Goal: Book appointment/travel/reservation

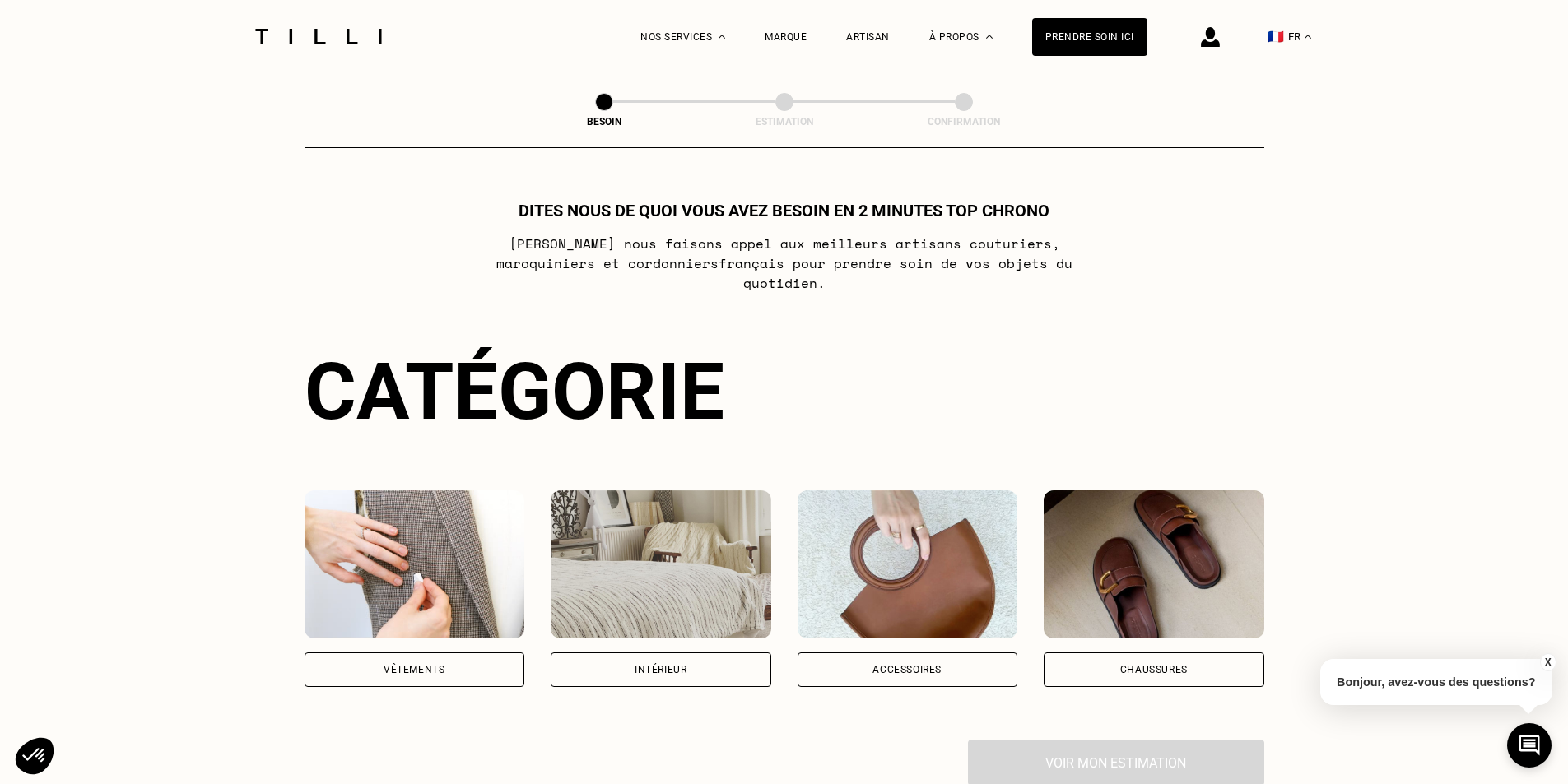
click at [422, 653] on div "Vêtements" at bounding box center [415, 670] width 220 height 35
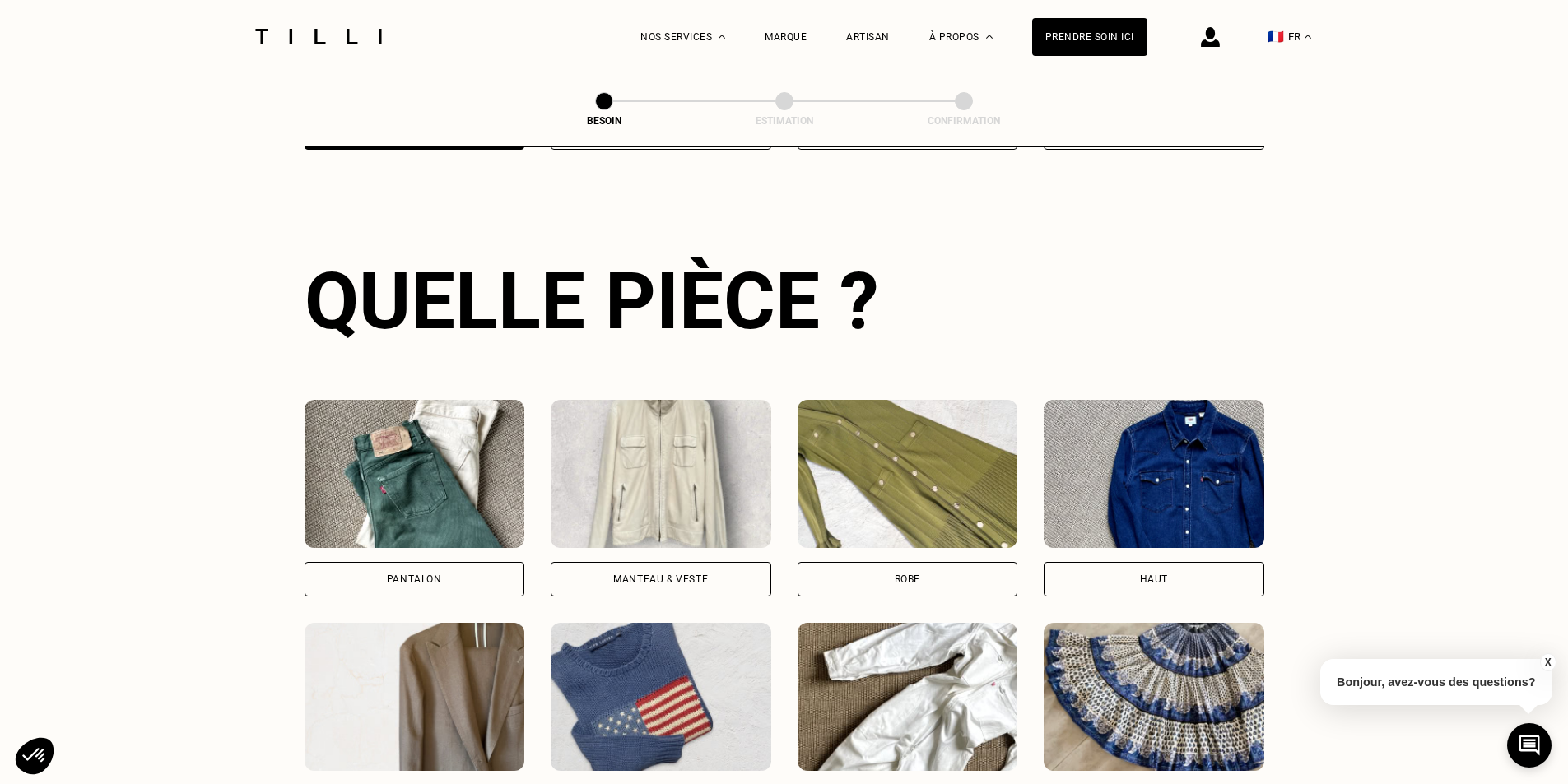
scroll to position [538, 0]
click at [421, 574] on div "Pantalon" at bounding box center [415, 579] width 56 height 10
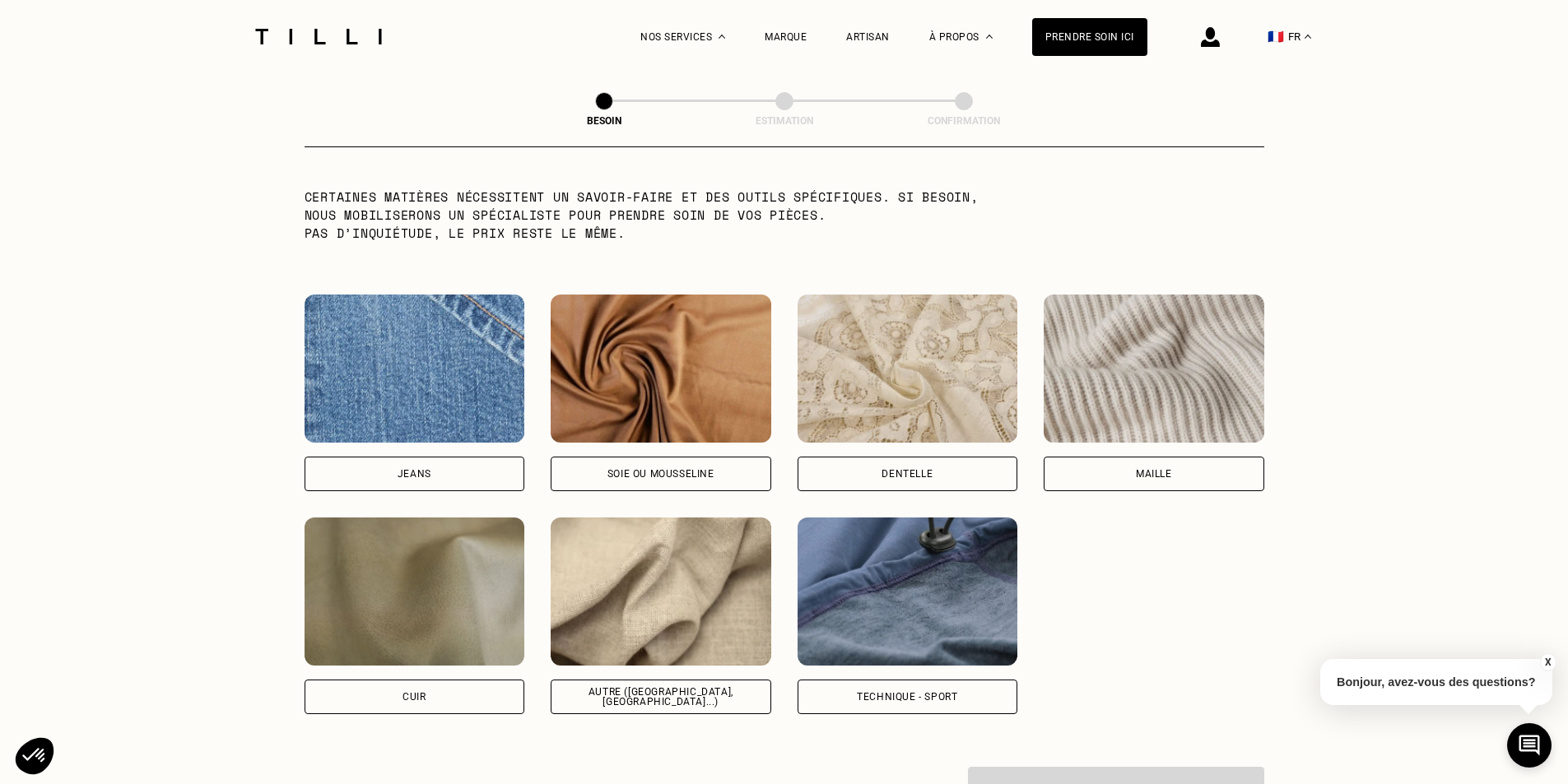
scroll to position [1653, 0]
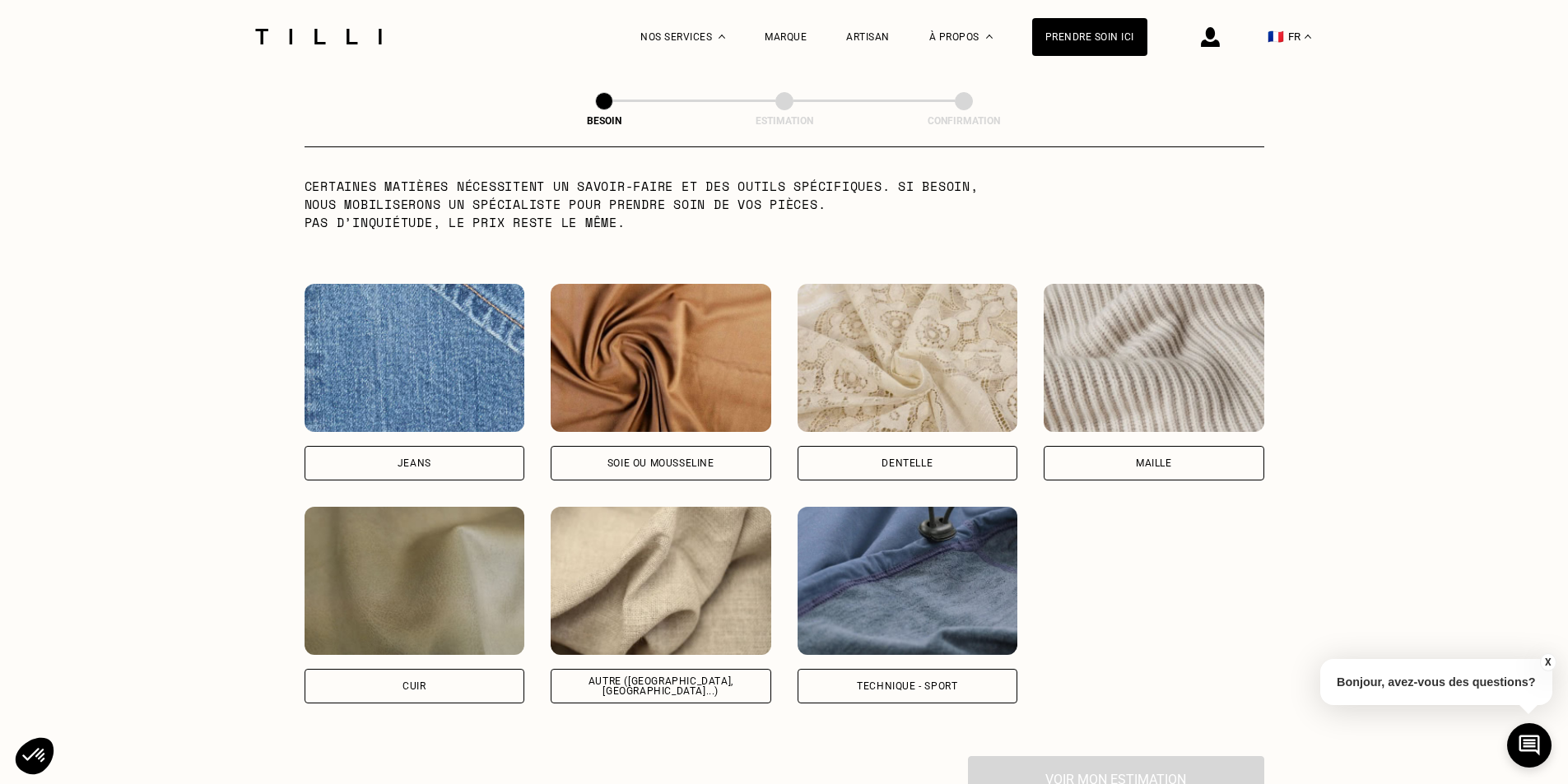
click at [678, 618] on img at bounding box center [661, 581] width 220 height 148
select select "FR"
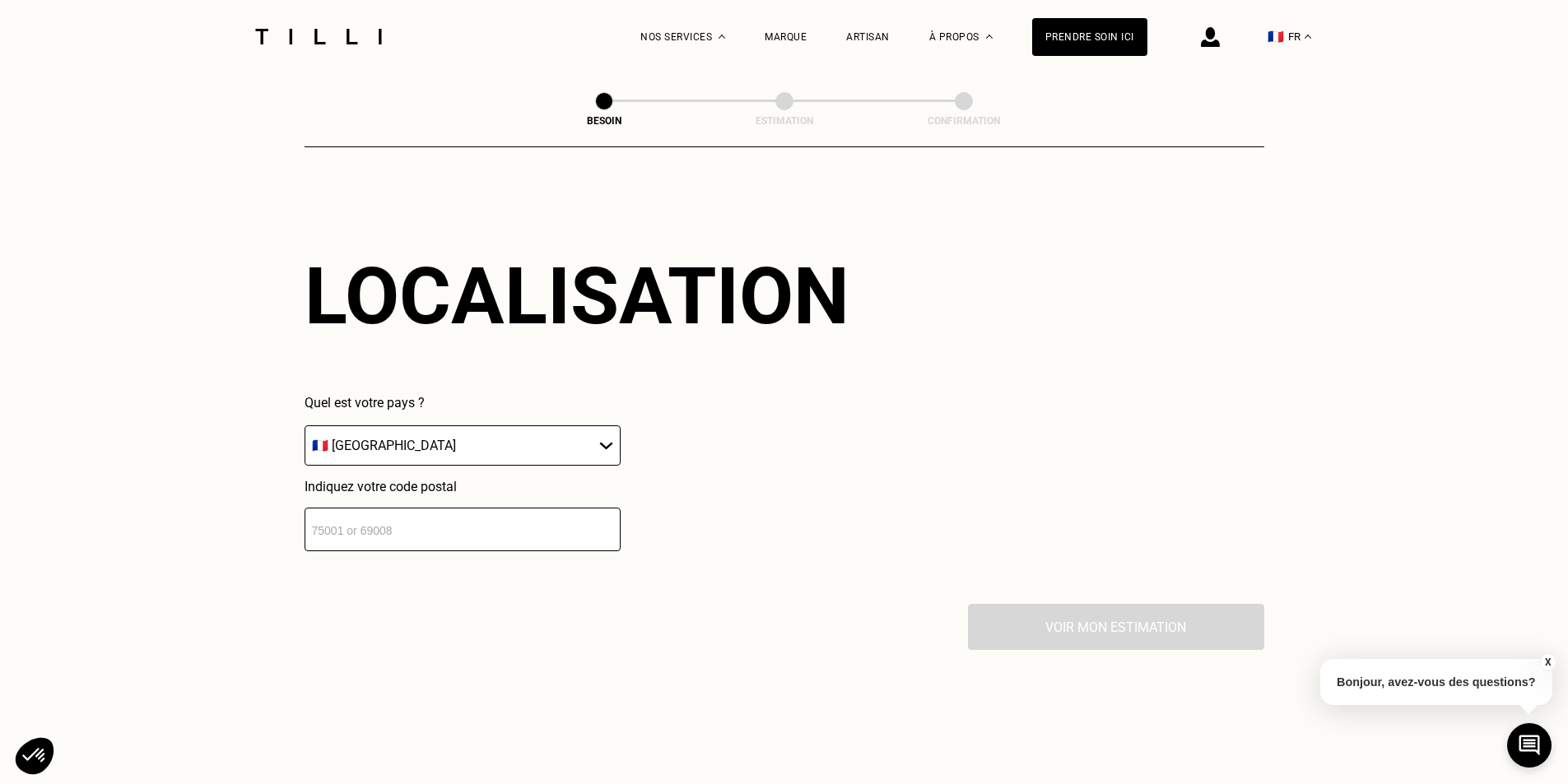
scroll to position [2213, 0]
click at [393, 519] on input "number" at bounding box center [462, 529] width 317 height 44
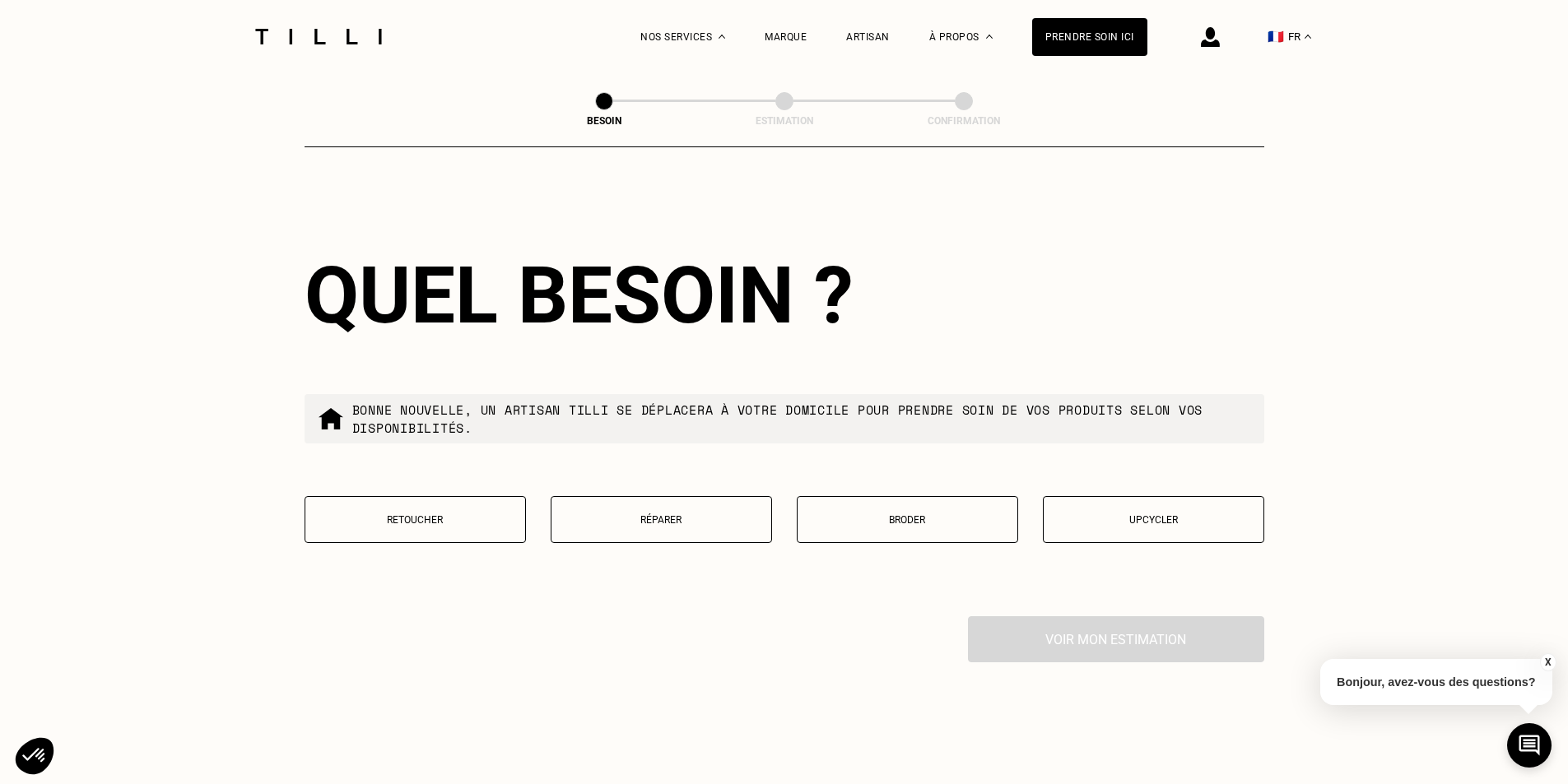
scroll to position [2623, 0]
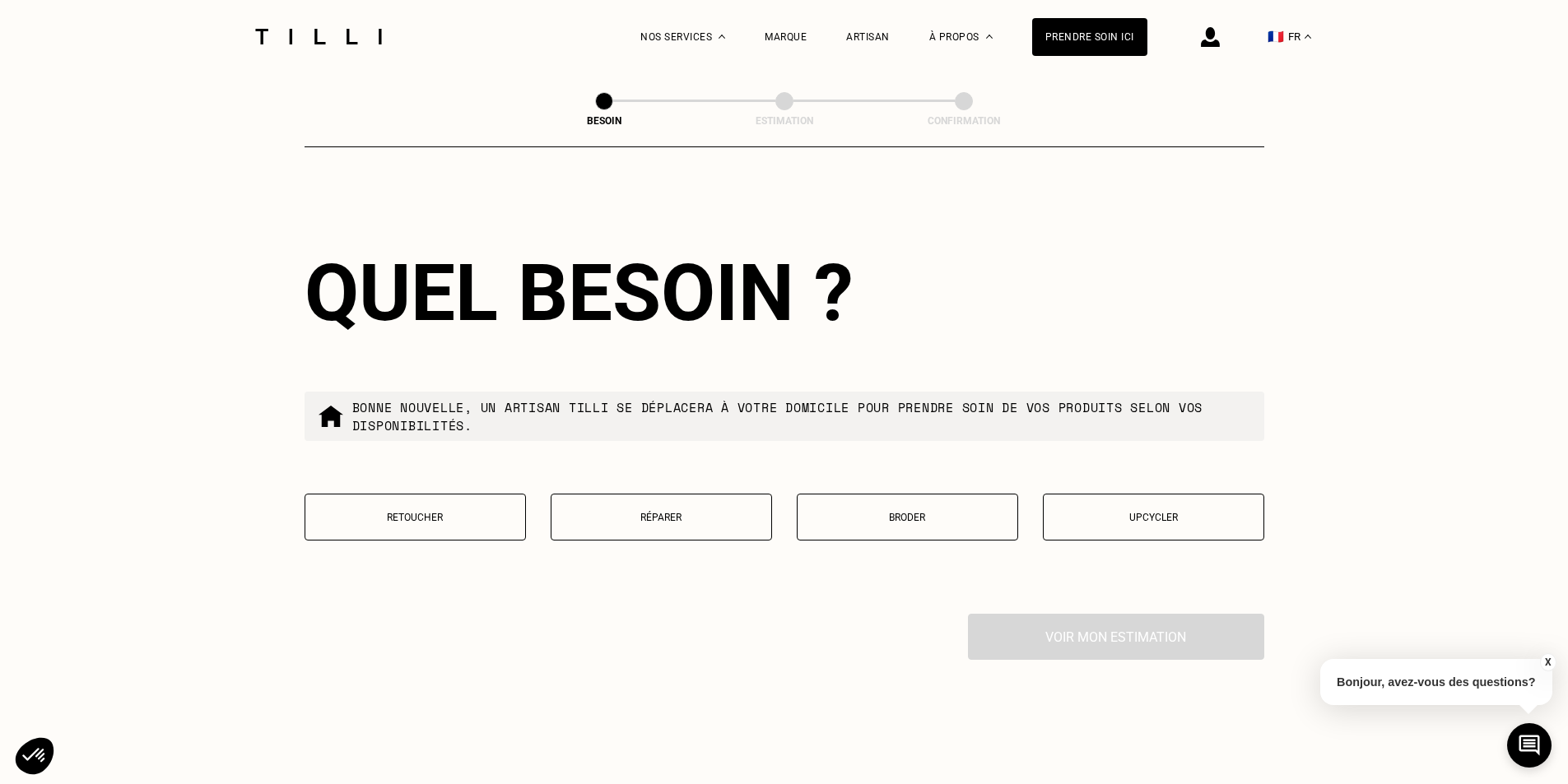
type input "92250"
click at [436, 512] on p "Retoucher" at bounding box center [415, 518] width 203 height 12
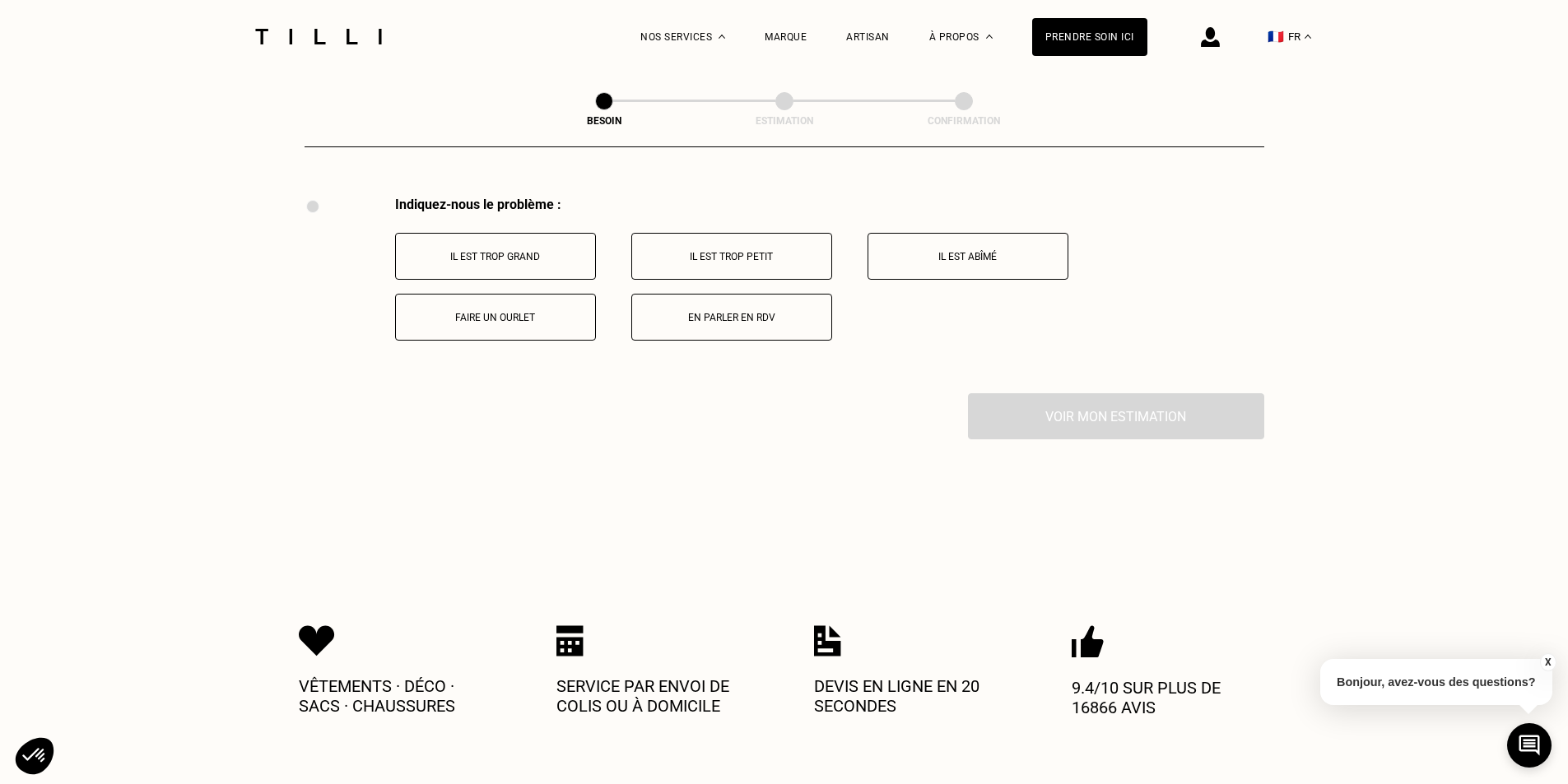
scroll to position [3045, 0]
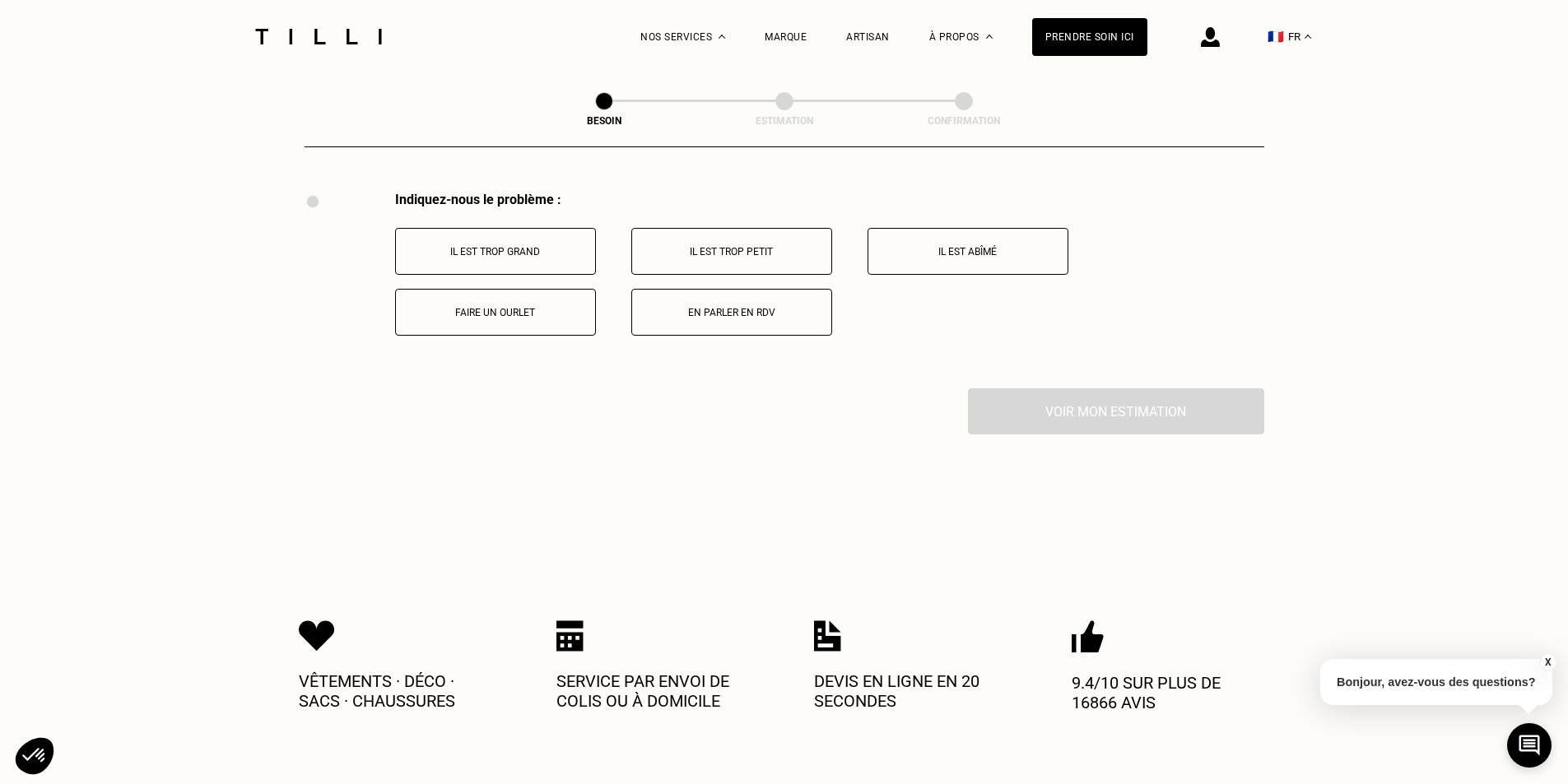
click at [540, 246] on p "Il est trop grand" at bounding box center [495, 252] width 183 height 12
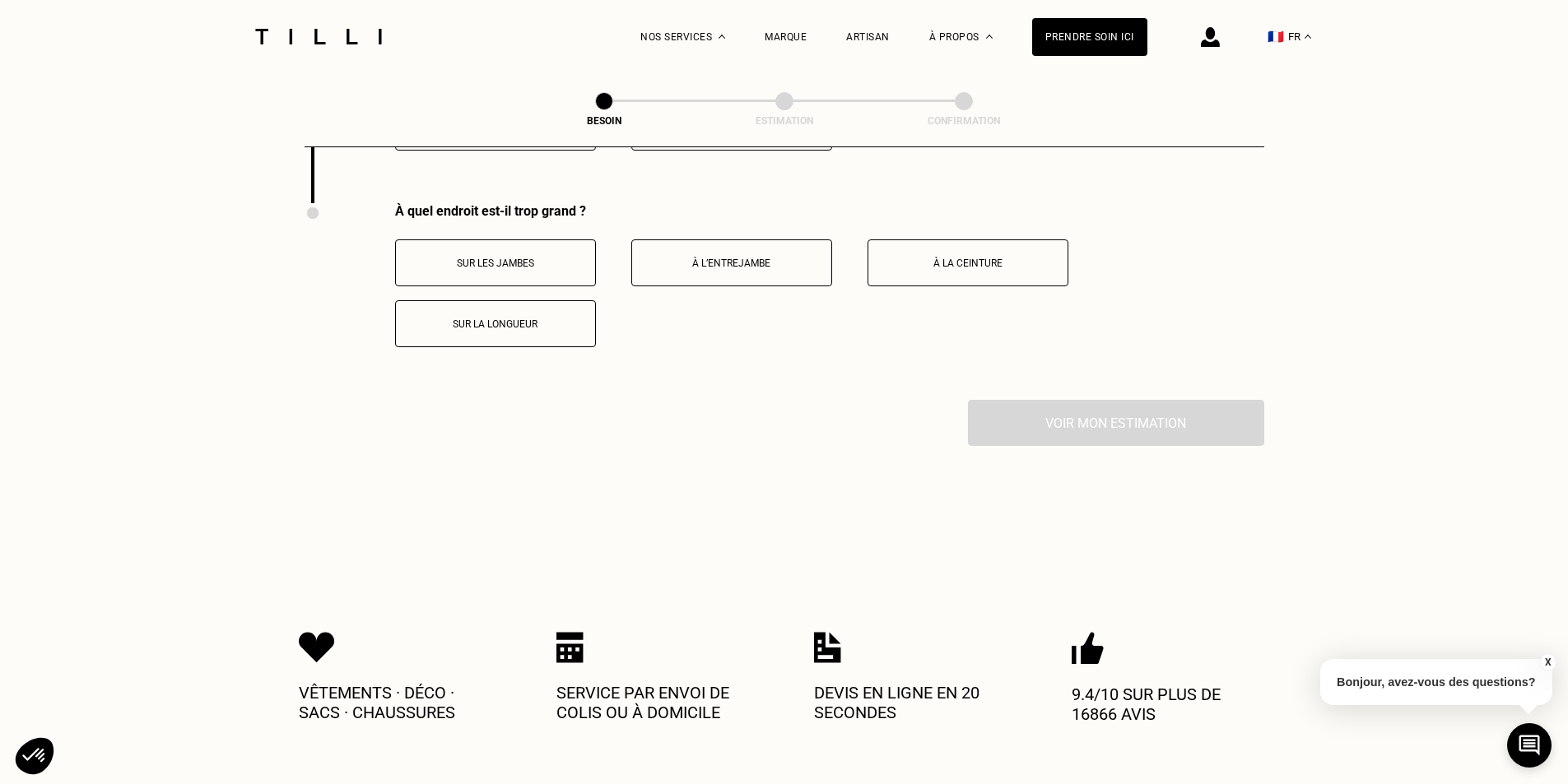
scroll to position [3241, 0]
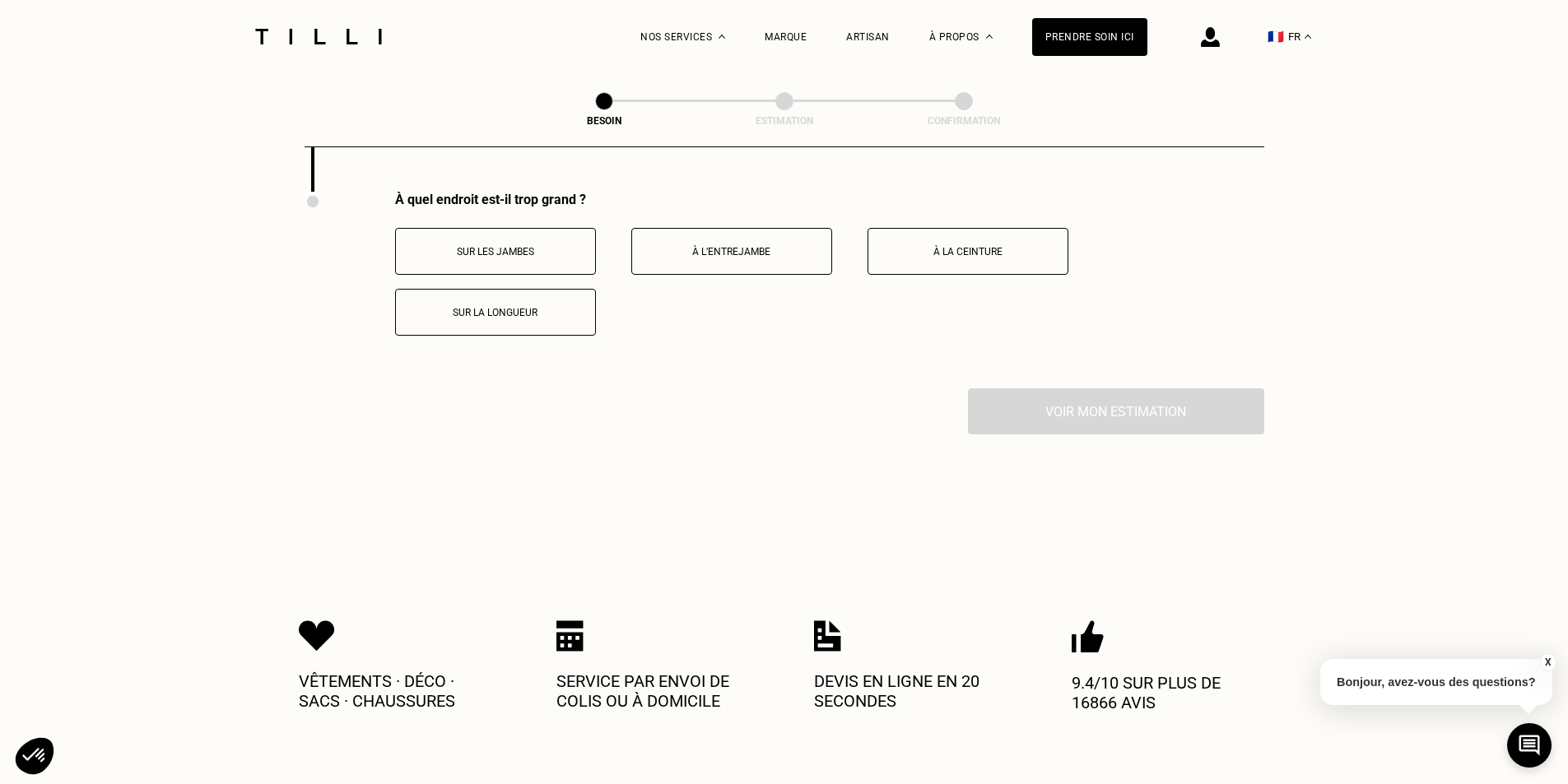
click at [508, 307] on p "Sur la longueur" at bounding box center [495, 313] width 183 height 12
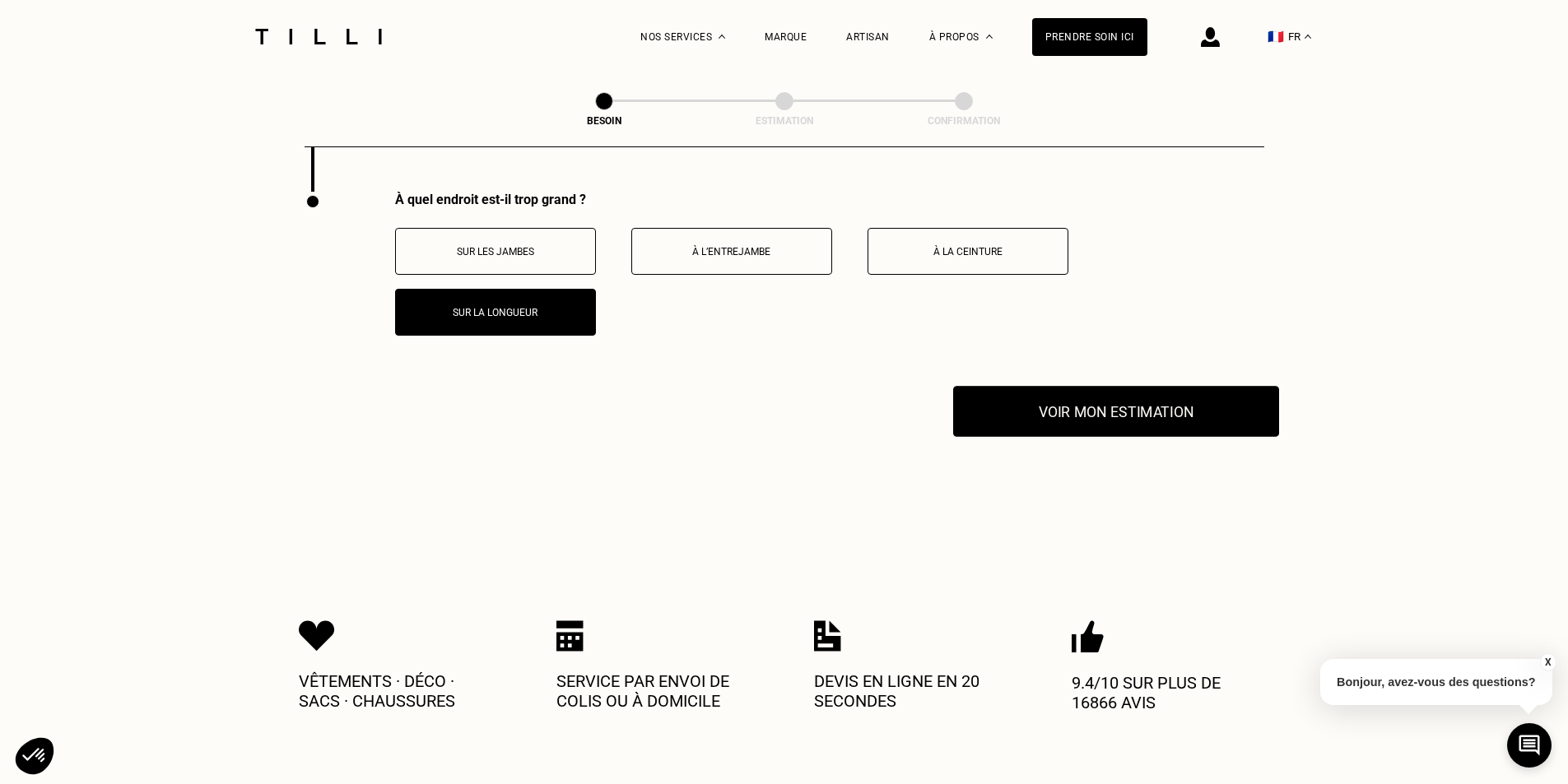
click at [1044, 411] on button "Voir mon estimation" at bounding box center [1116, 411] width 326 height 51
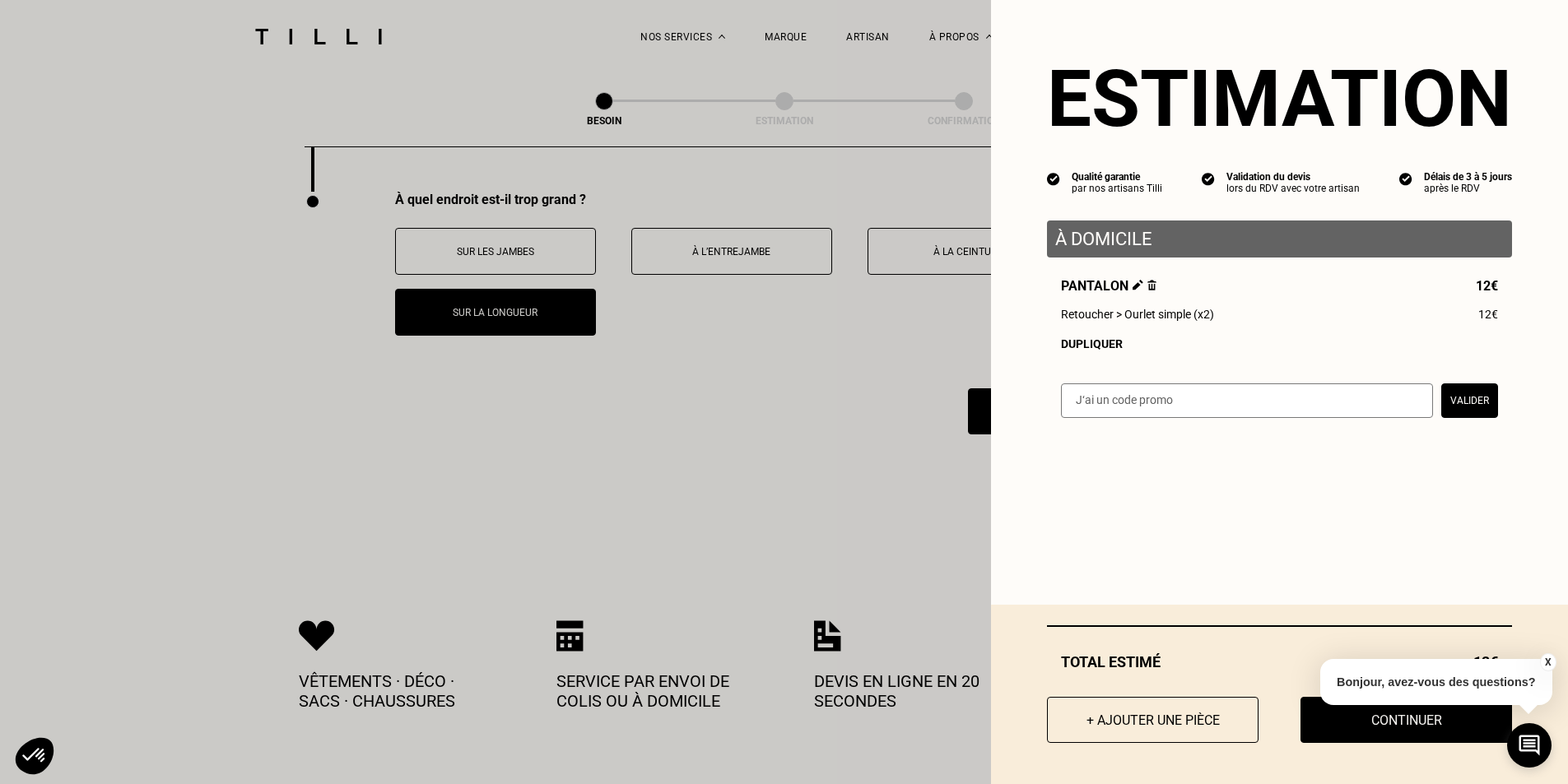
click at [1084, 350] on div "Dupliquer" at bounding box center [1279, 343] width 437 height 13
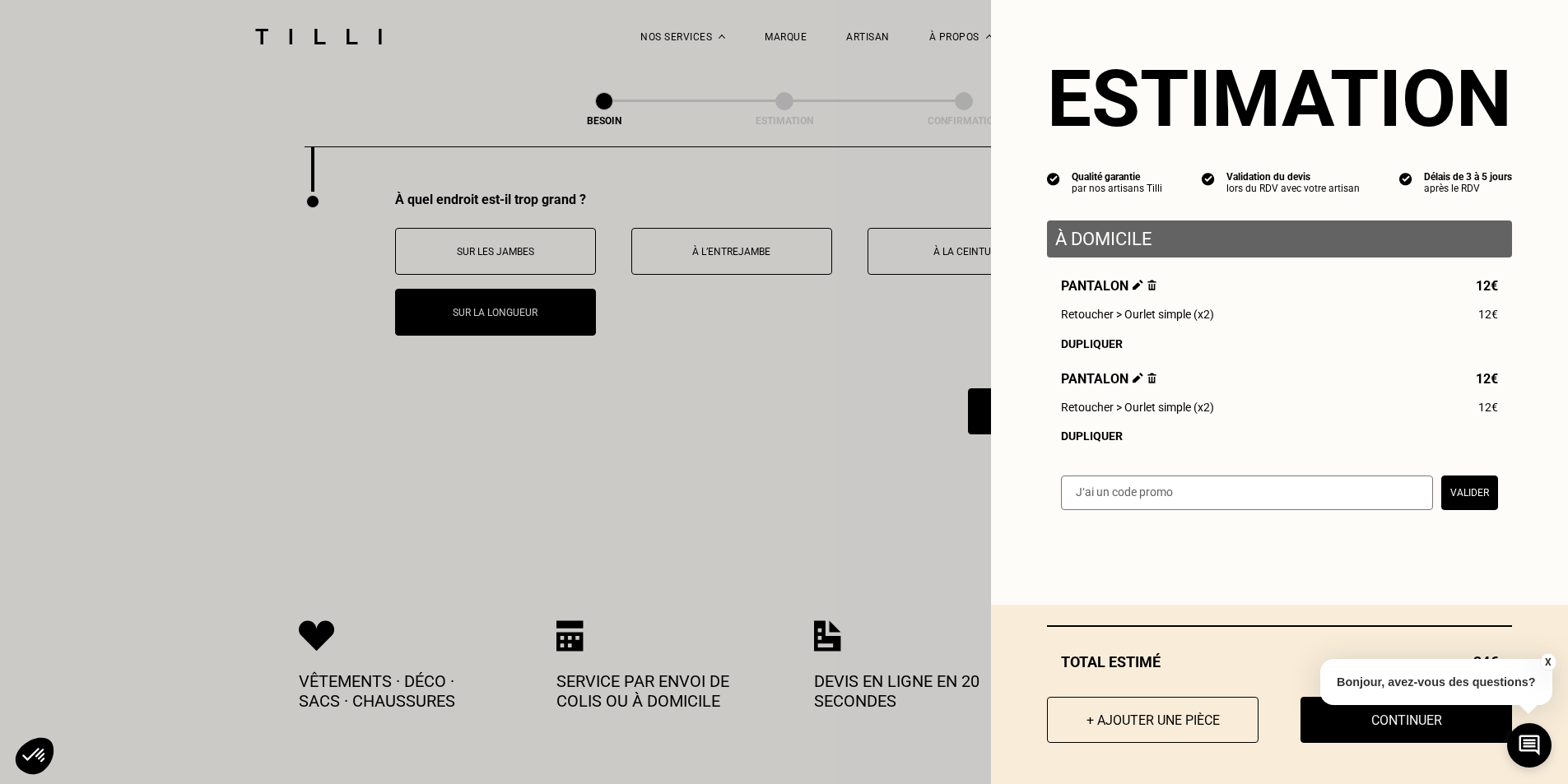
click at [1108, 489] on input "text" at bounding box center [1246, 492] width 372 height 35
paste input "TILLIpae6qMV"
type input "TILLIpae6qMV"
click at [1465, 500] on button "Valider" at bounding box center [1469, 492] width 57 height 35
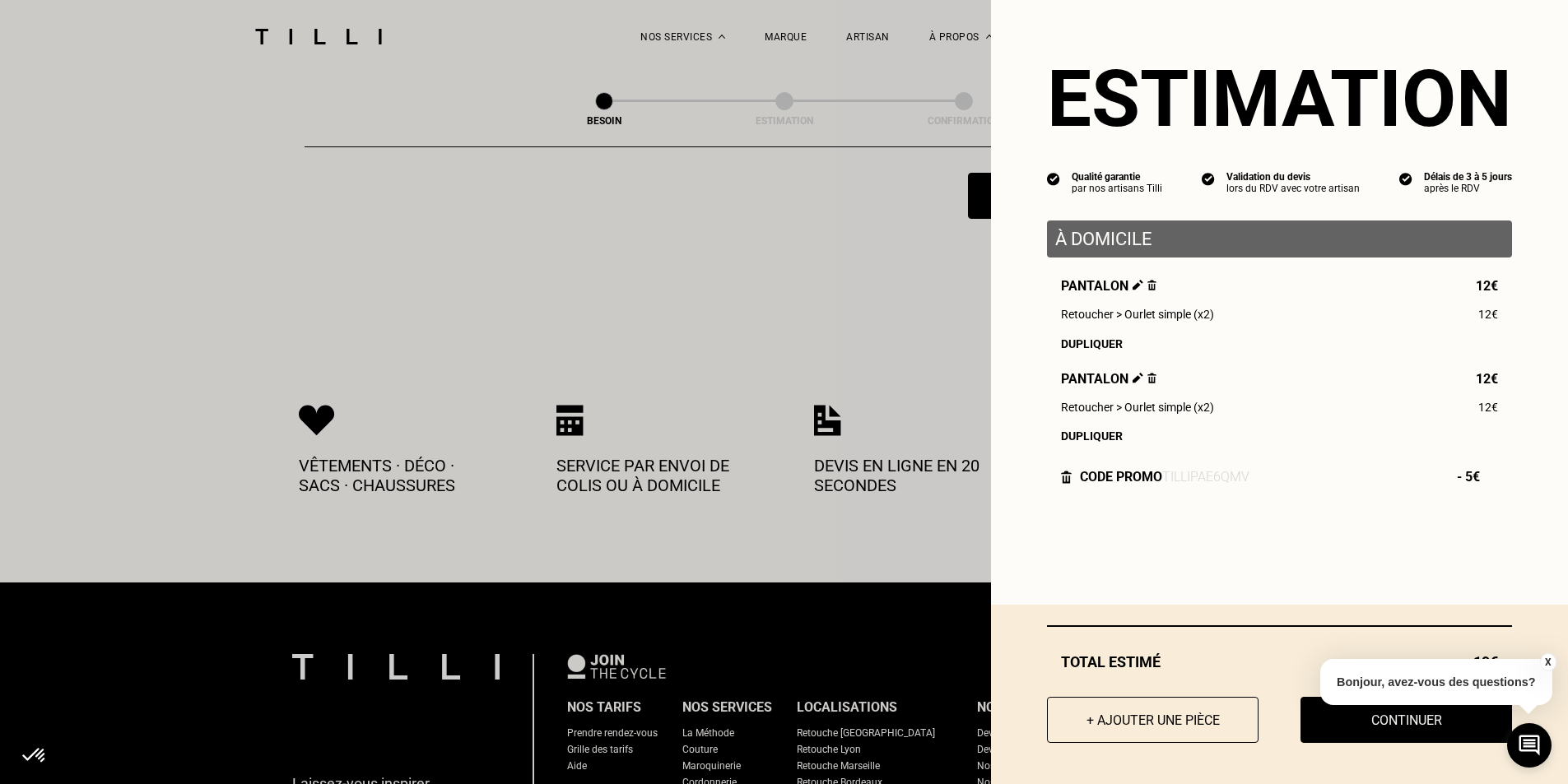
scroll to position [3462, 0]
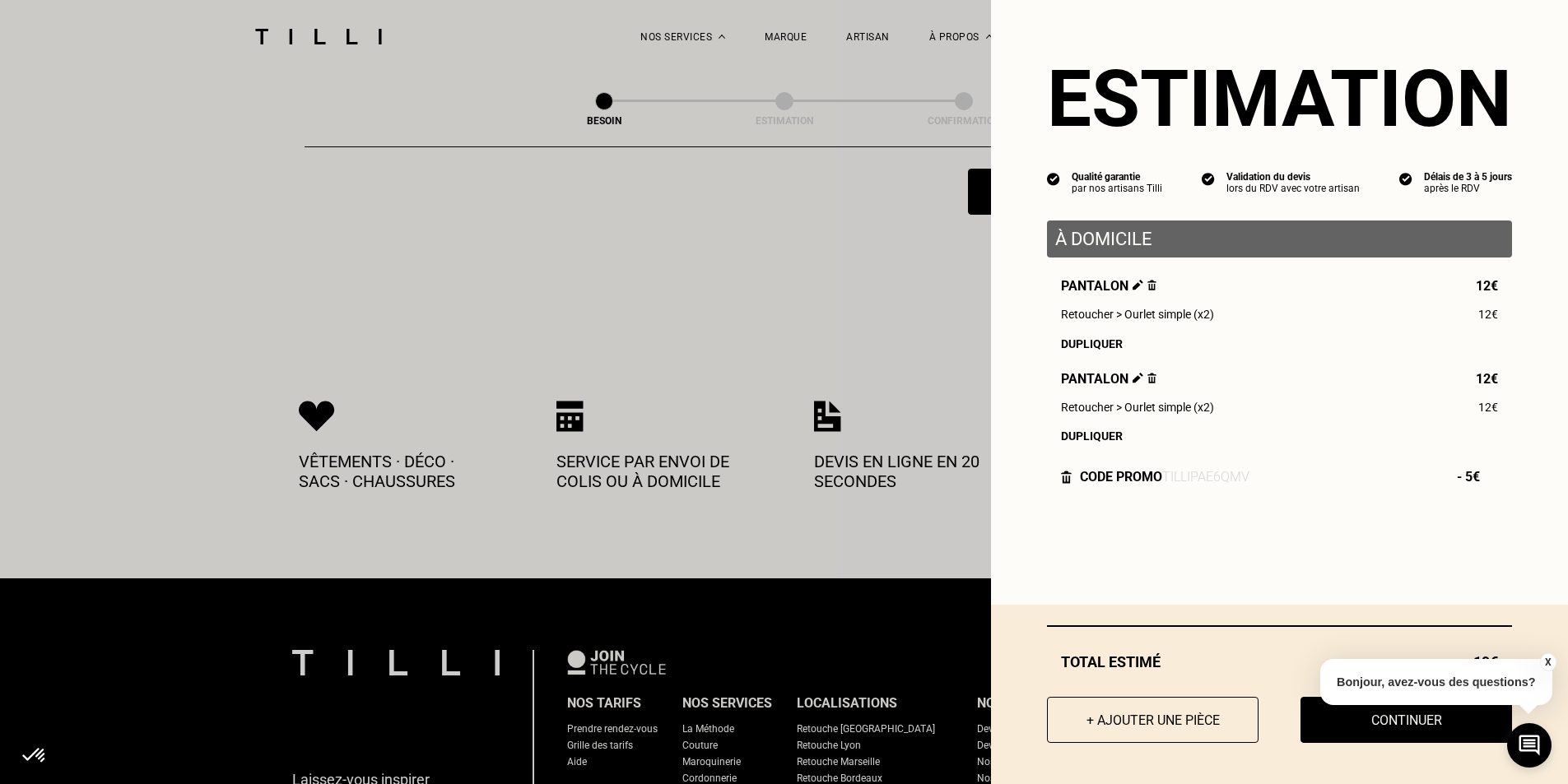
click at [1552, 663] on button "X" at bounding box center [1547, 663] width 17 height 18
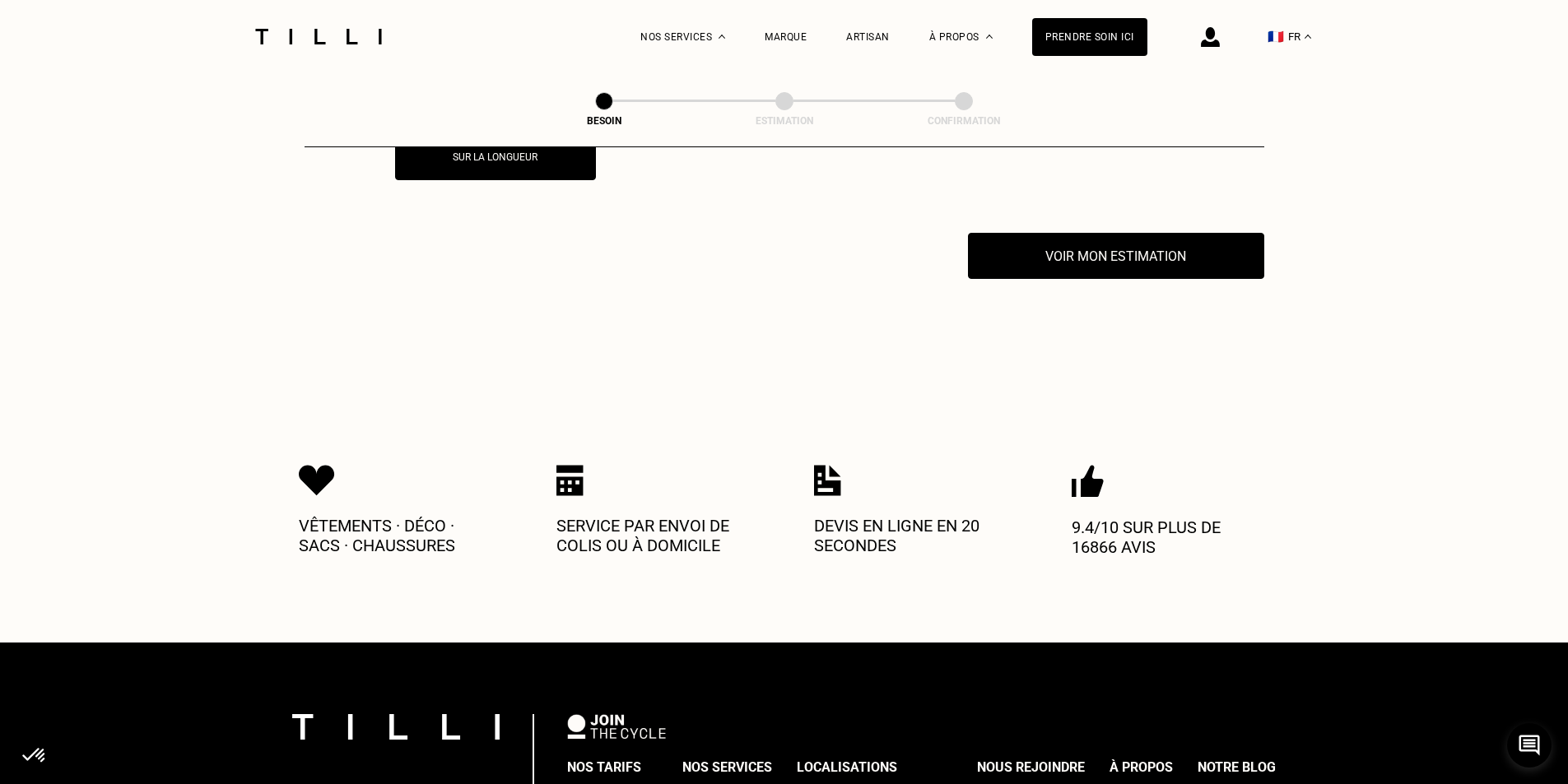
scroll to position [3351, 0]
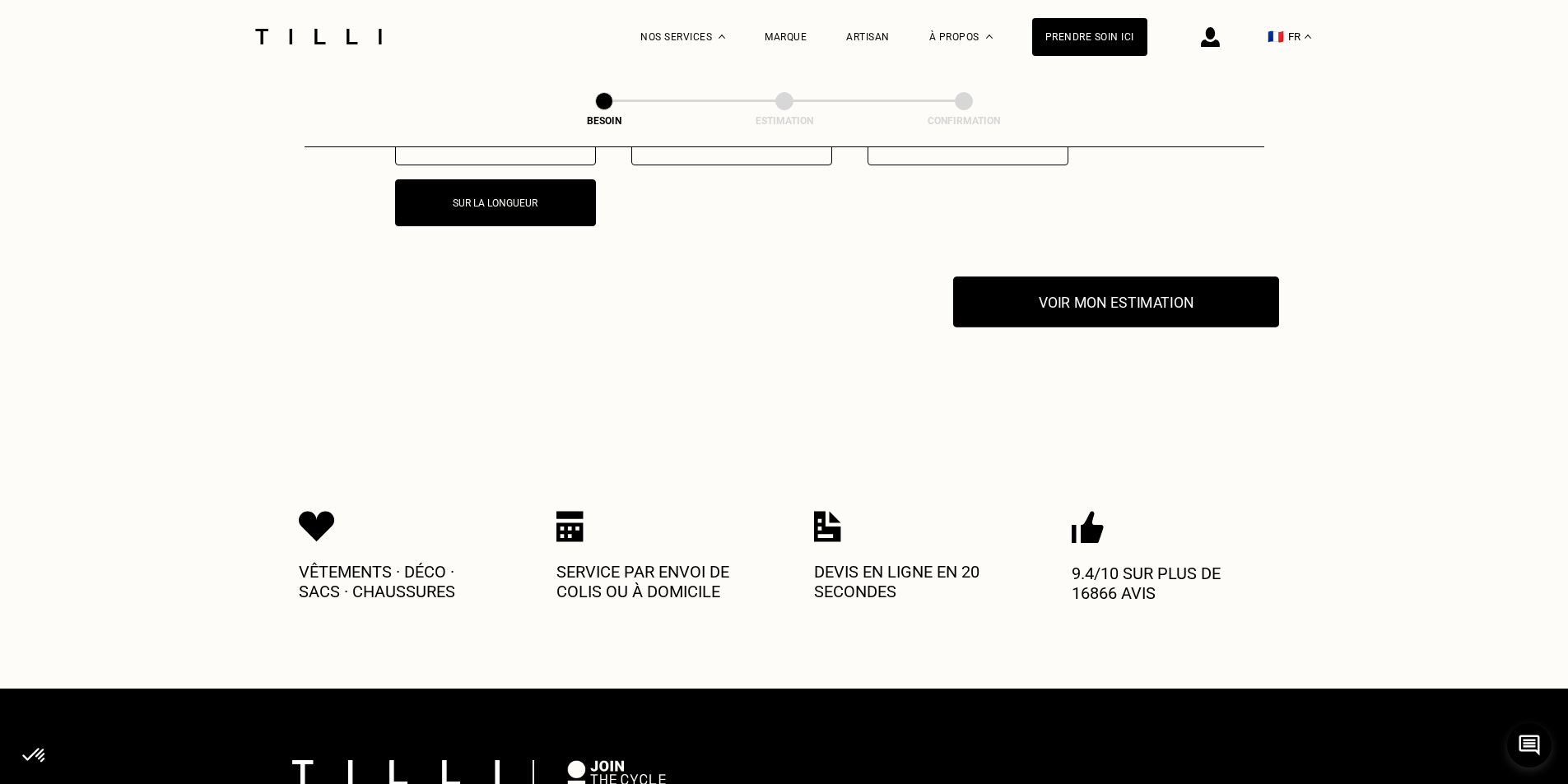
click at [1087, 304] on button "Voir mon estimation" at bounding box center [1116, 302] width 326 height 51
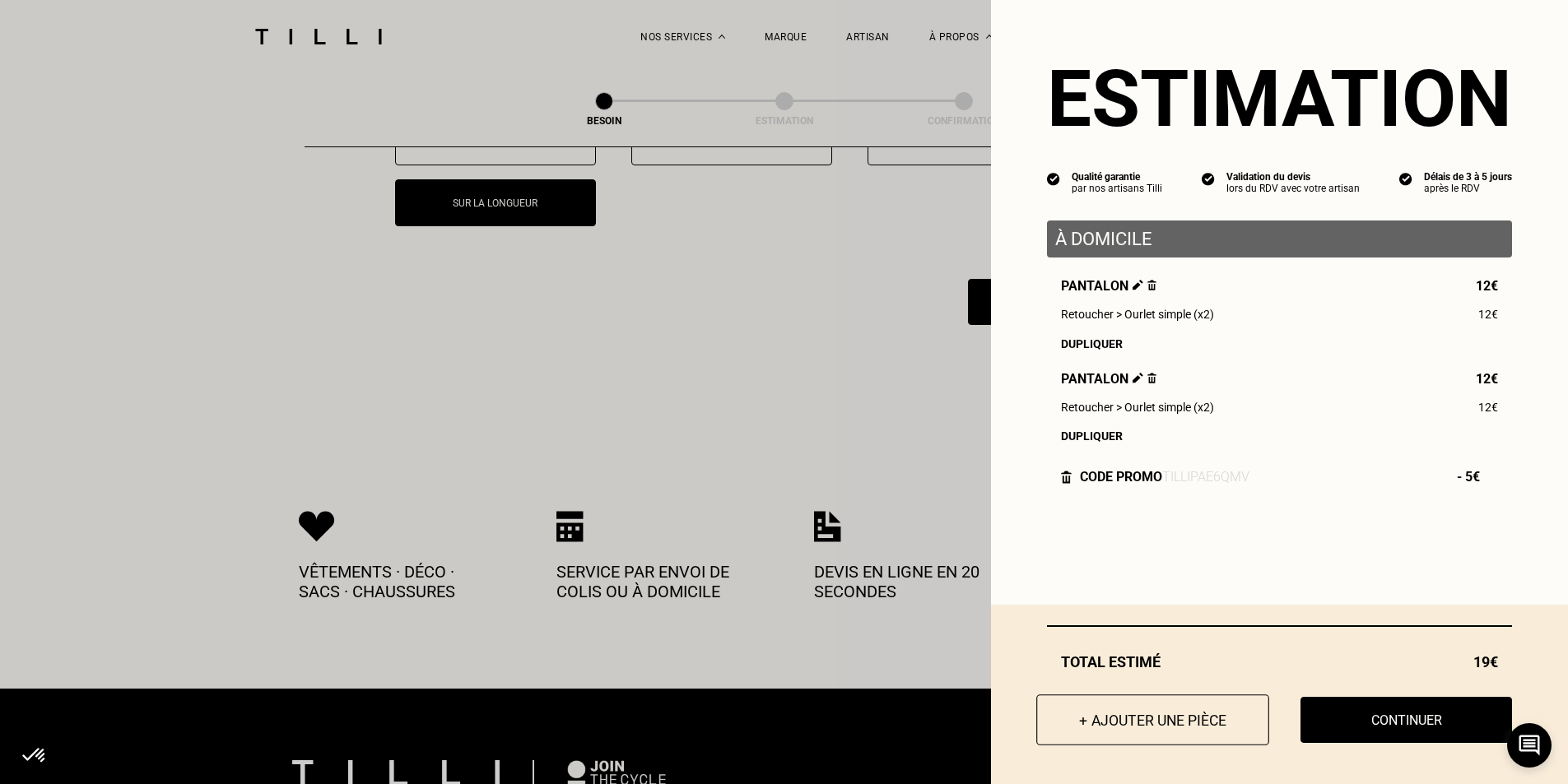
click at [1167, 722] on button "+ Ajouter une pièce" at bounding box center [1152, 719] width 233 height 51
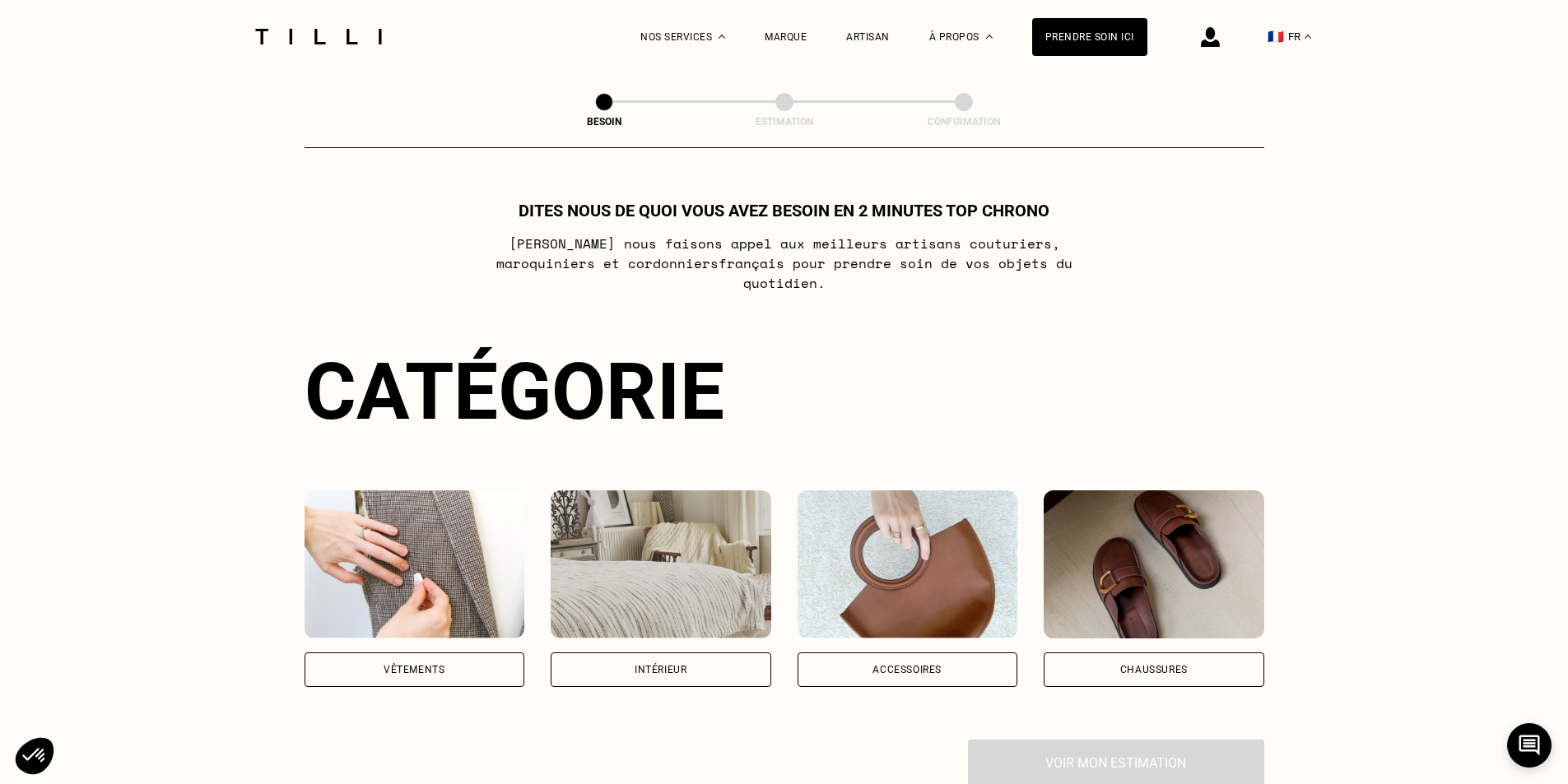
click at [447, 591] on img at bounding box center [415, 564] width 220 height 148
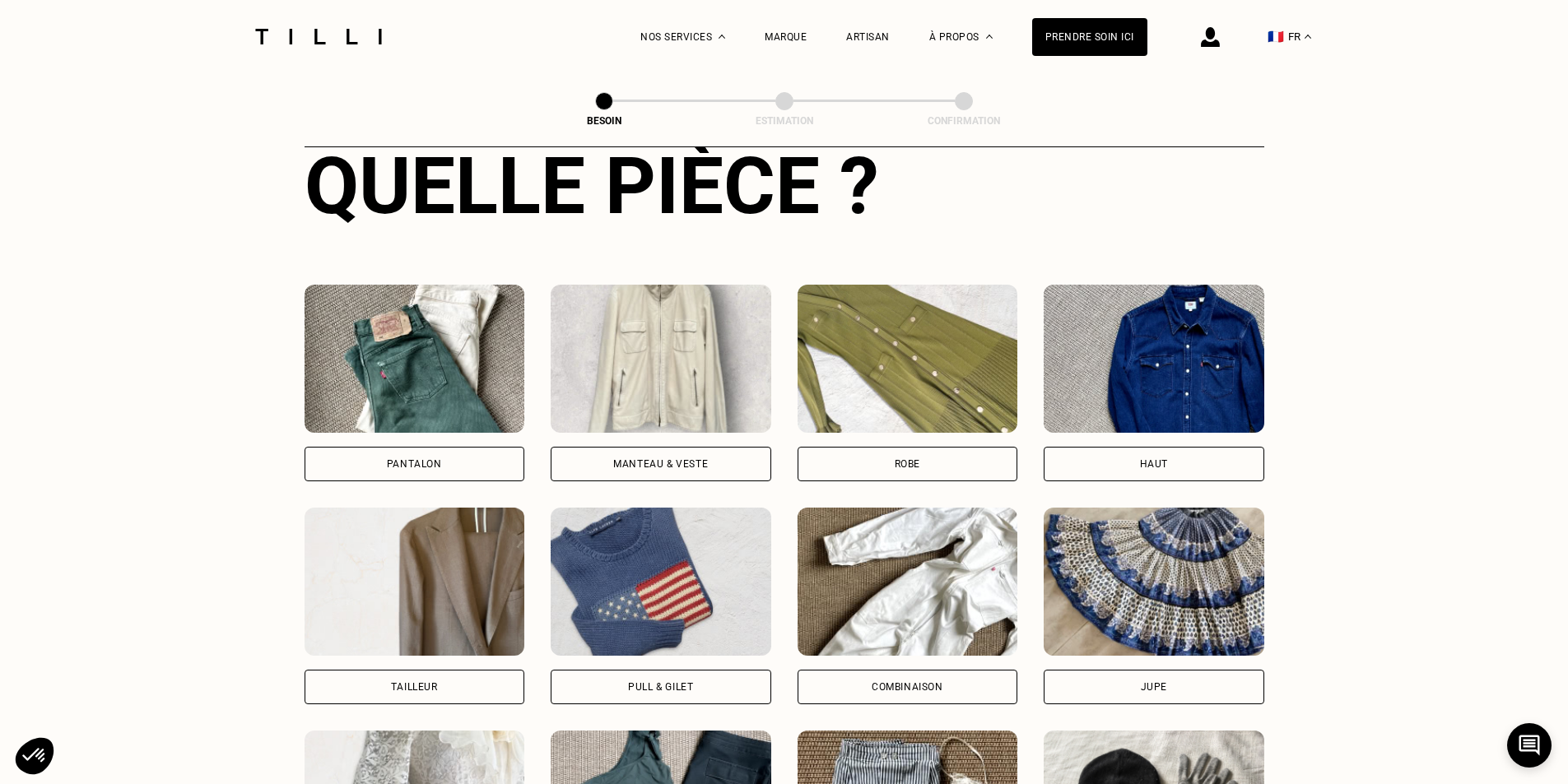
scroll to position [648, 0]
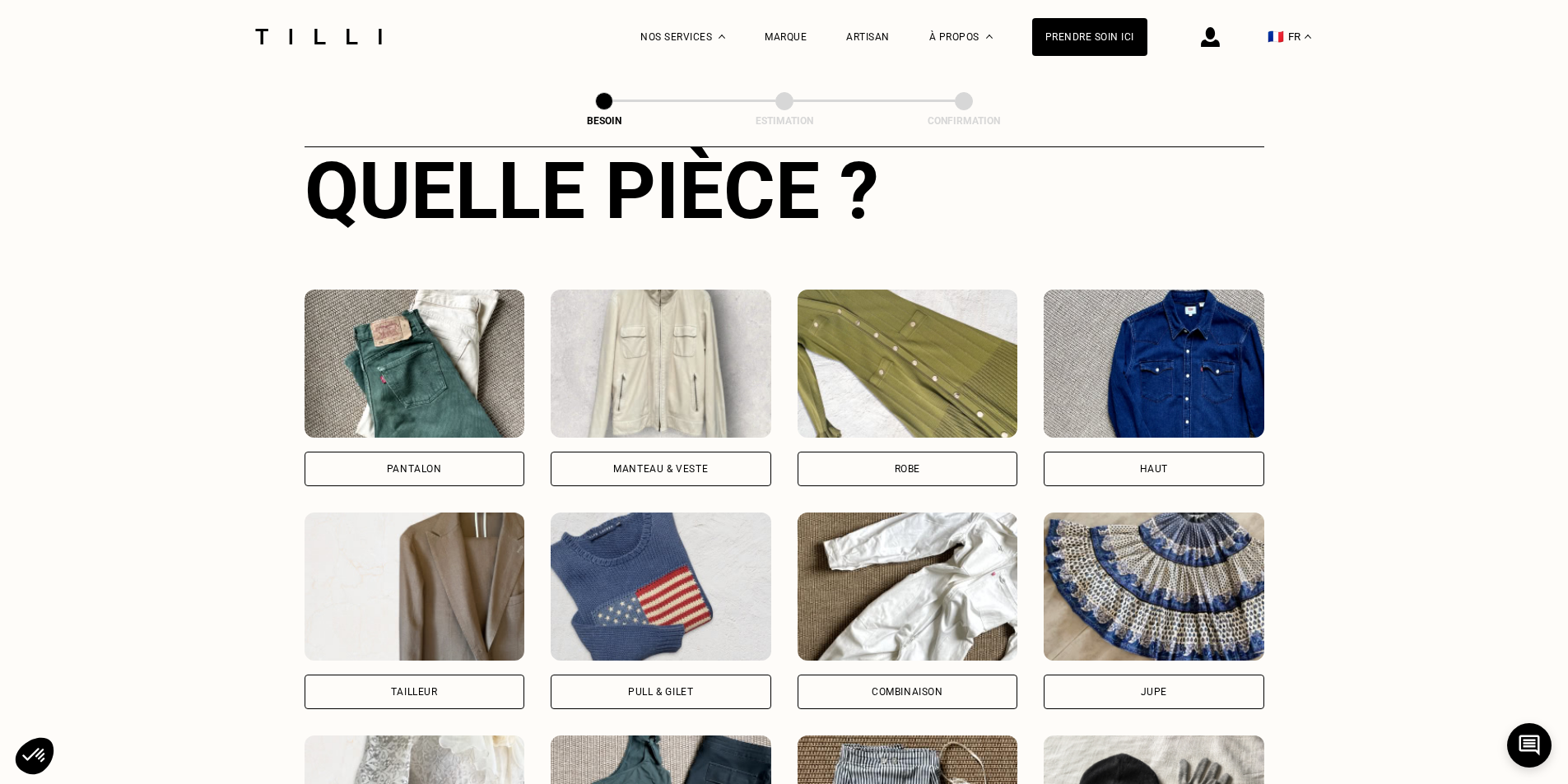
click at [1136, 407] on img at bounding box center [1154, 363] width 220 height 148
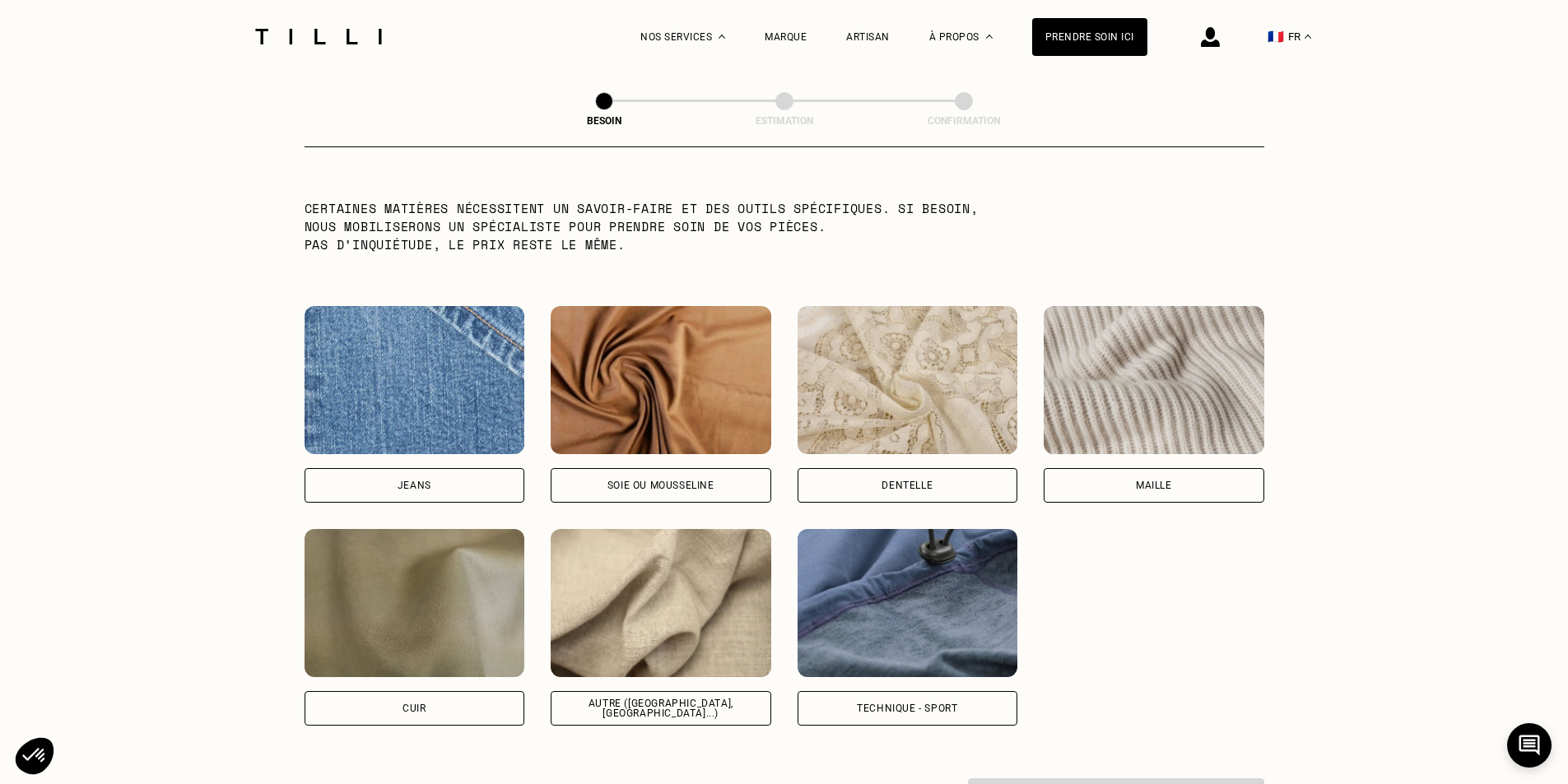
scroll to position [1653, 0]
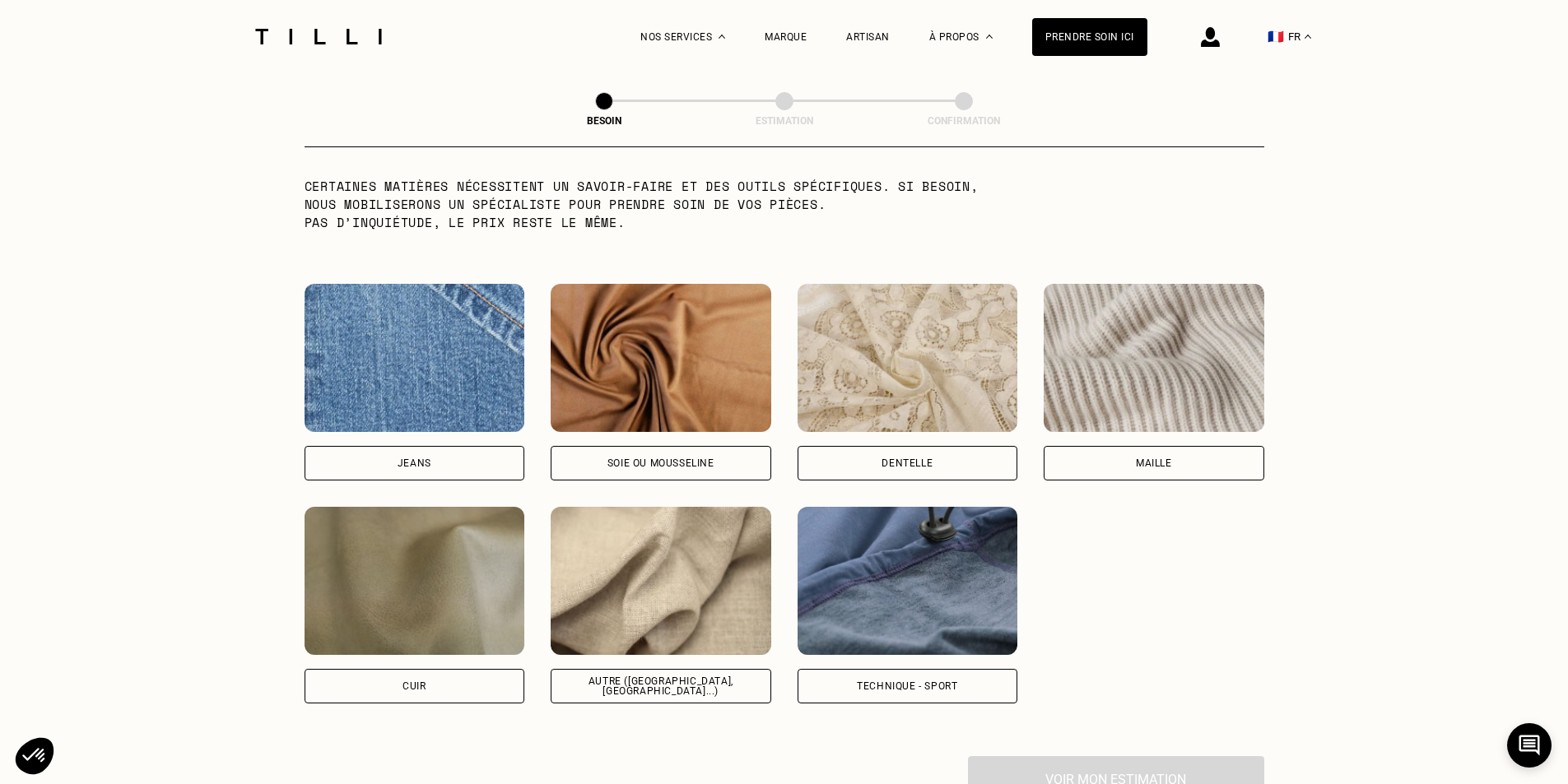
click at [654, 544] on img at bounding box center [661, 581] width 220 height 148
select select "FR"
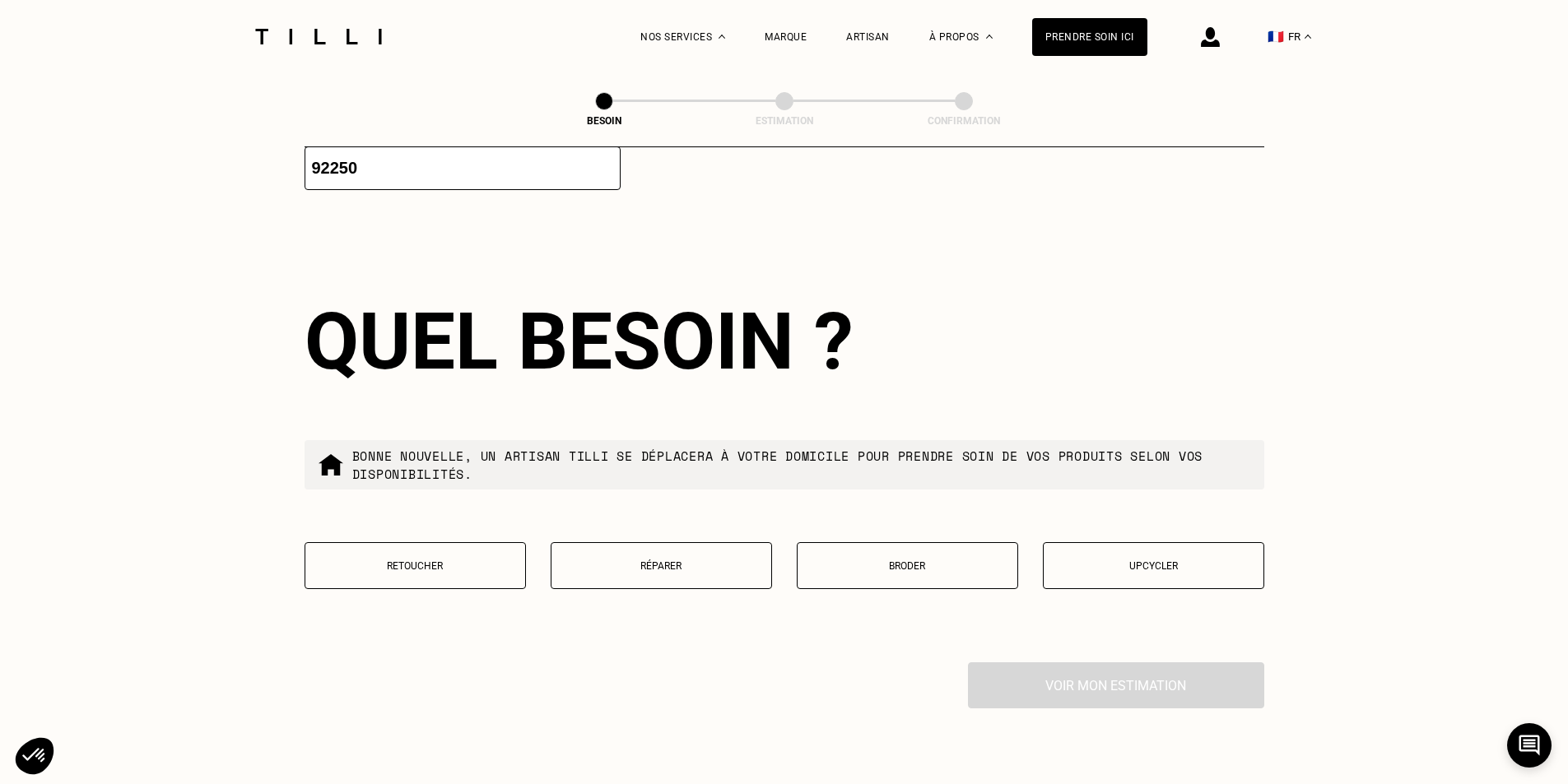
scroll to position [2598, 0]
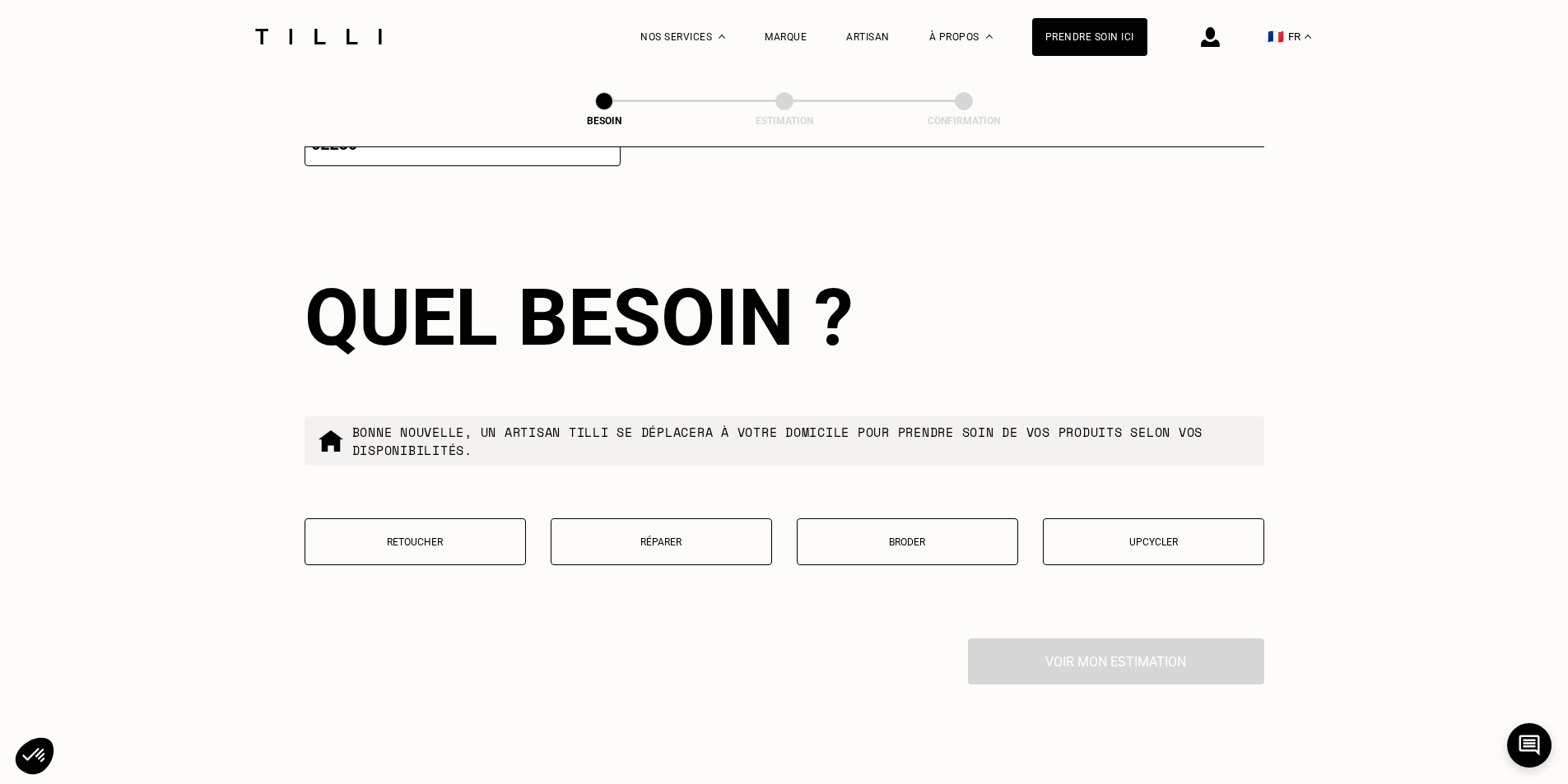
click at [441, 537] on p "Retoucher" at bounding box center [415, 543] width 203 height 12
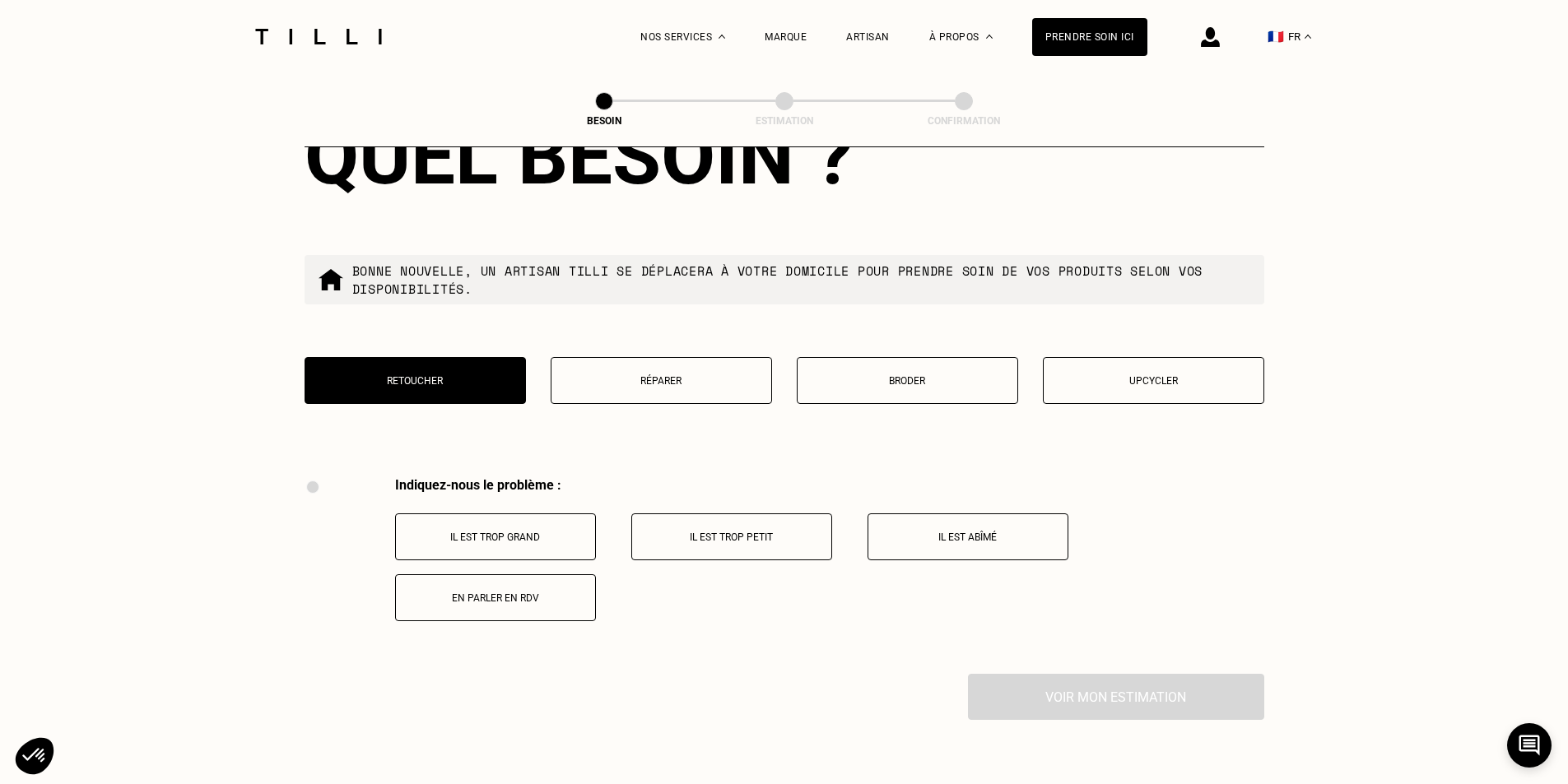
scroll to position [2715, 0]
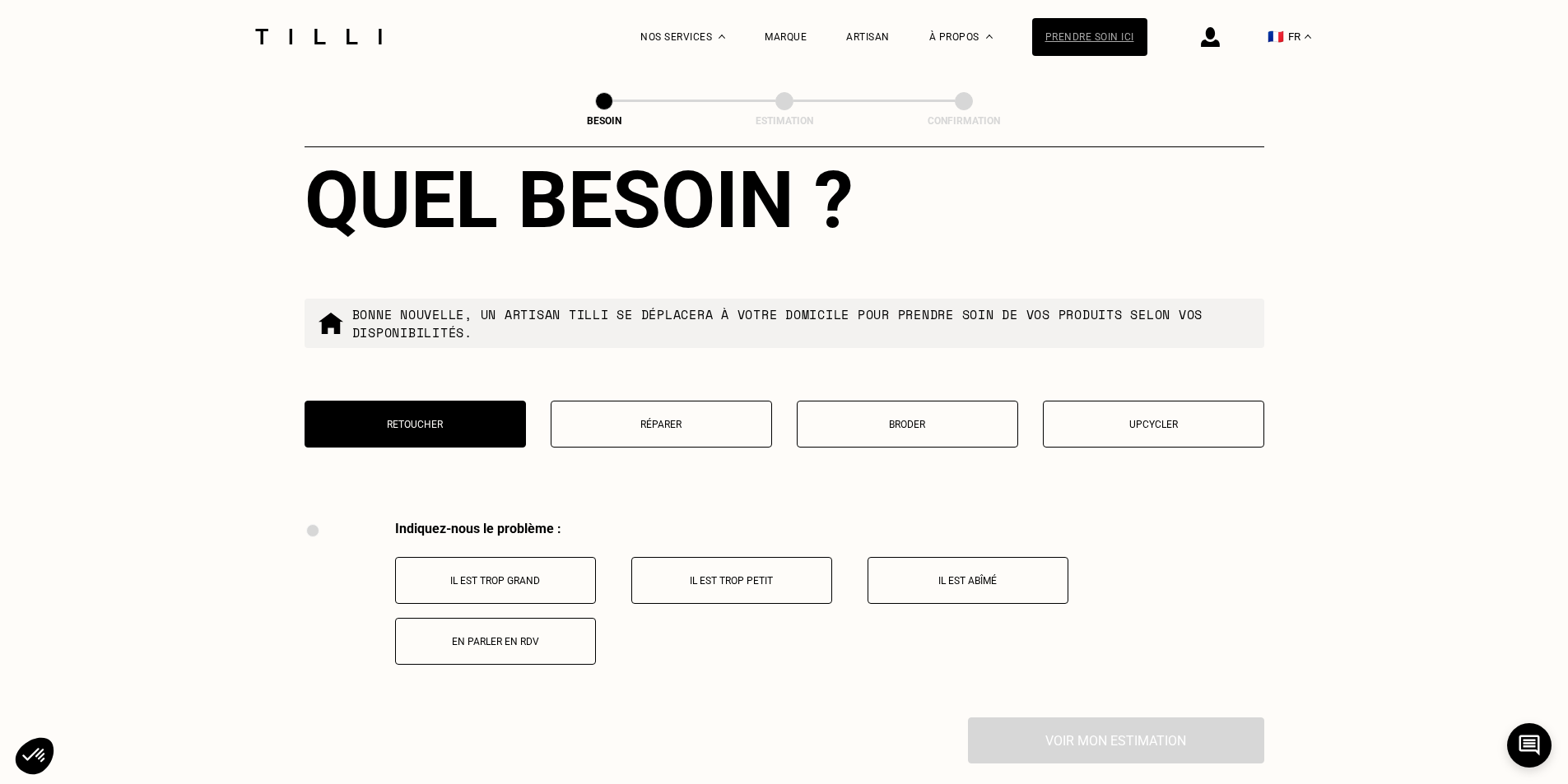
click at [1119, 41] on div "Prendre soin ici" at bounding box center [1090, 37] width 115 height 38
select select "FR"
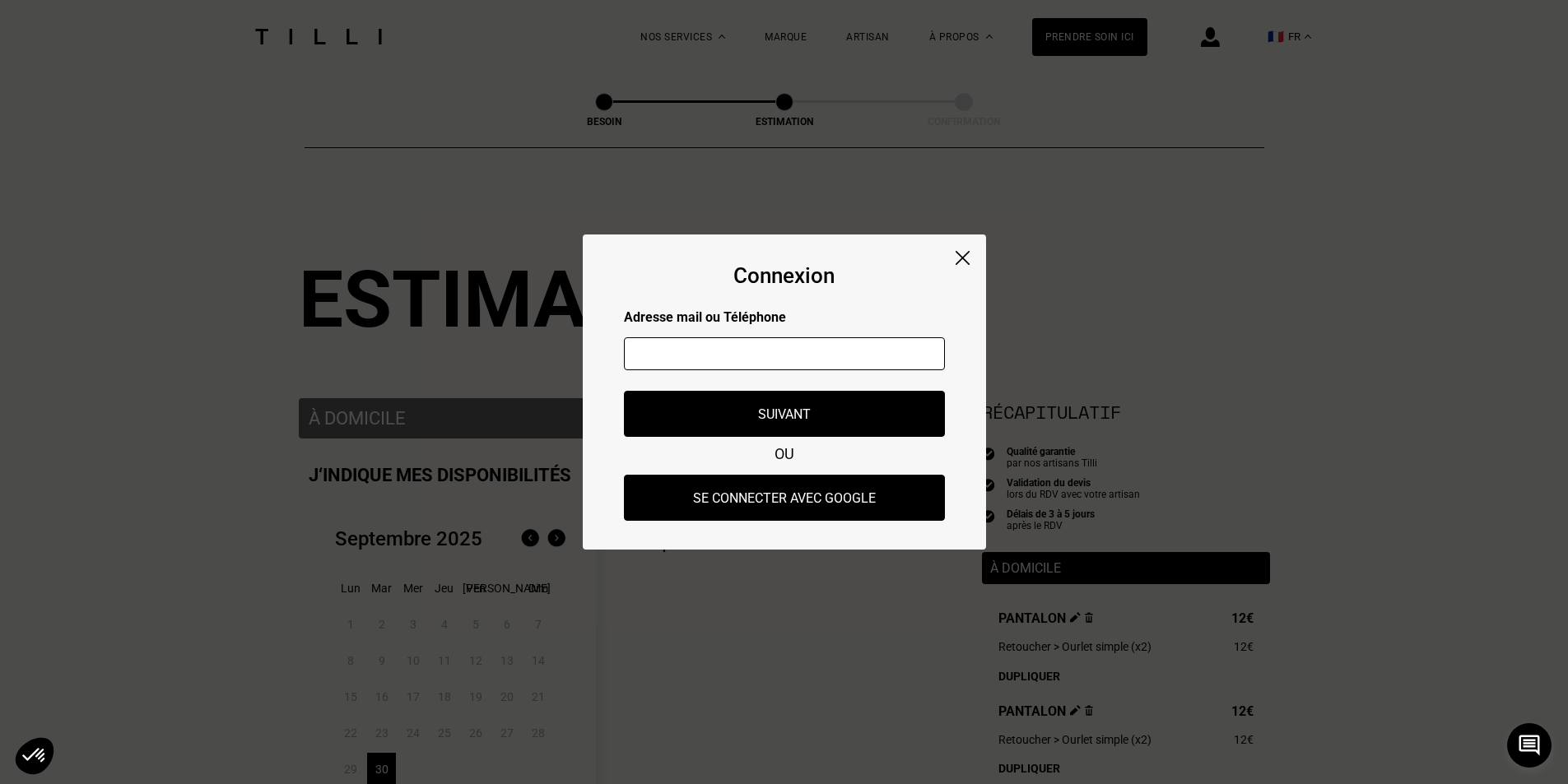
click at [954, 257] on div "Connexion Adresse mail ou Téléphone Adresse mail ou numéro de téléphone non val…" at bounding box center [784, 392] width 403 height 316
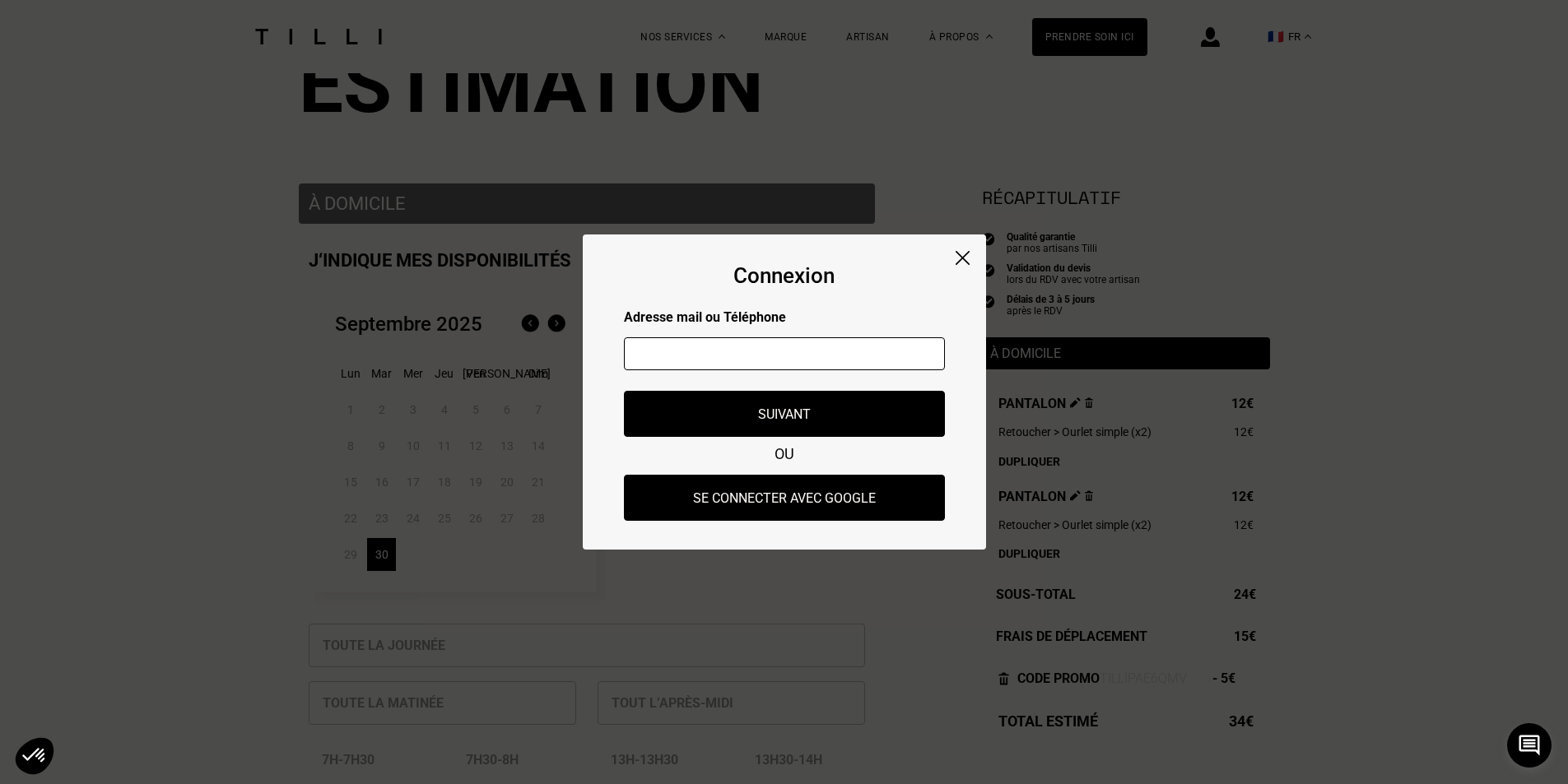
scroll to position [219, 0]
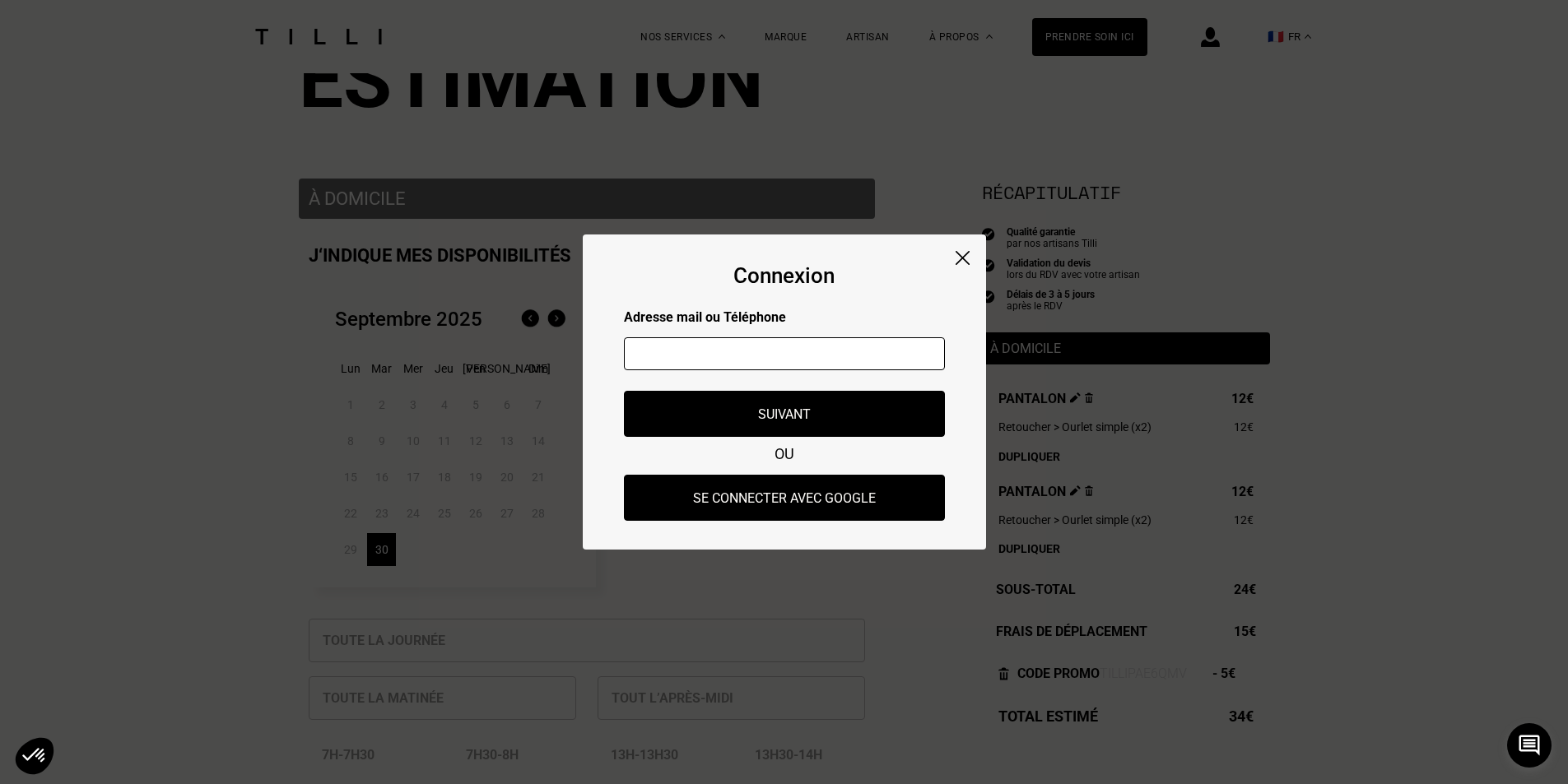
click at [959, 256] on img at bounding box center [963, 258] width 14 height 14
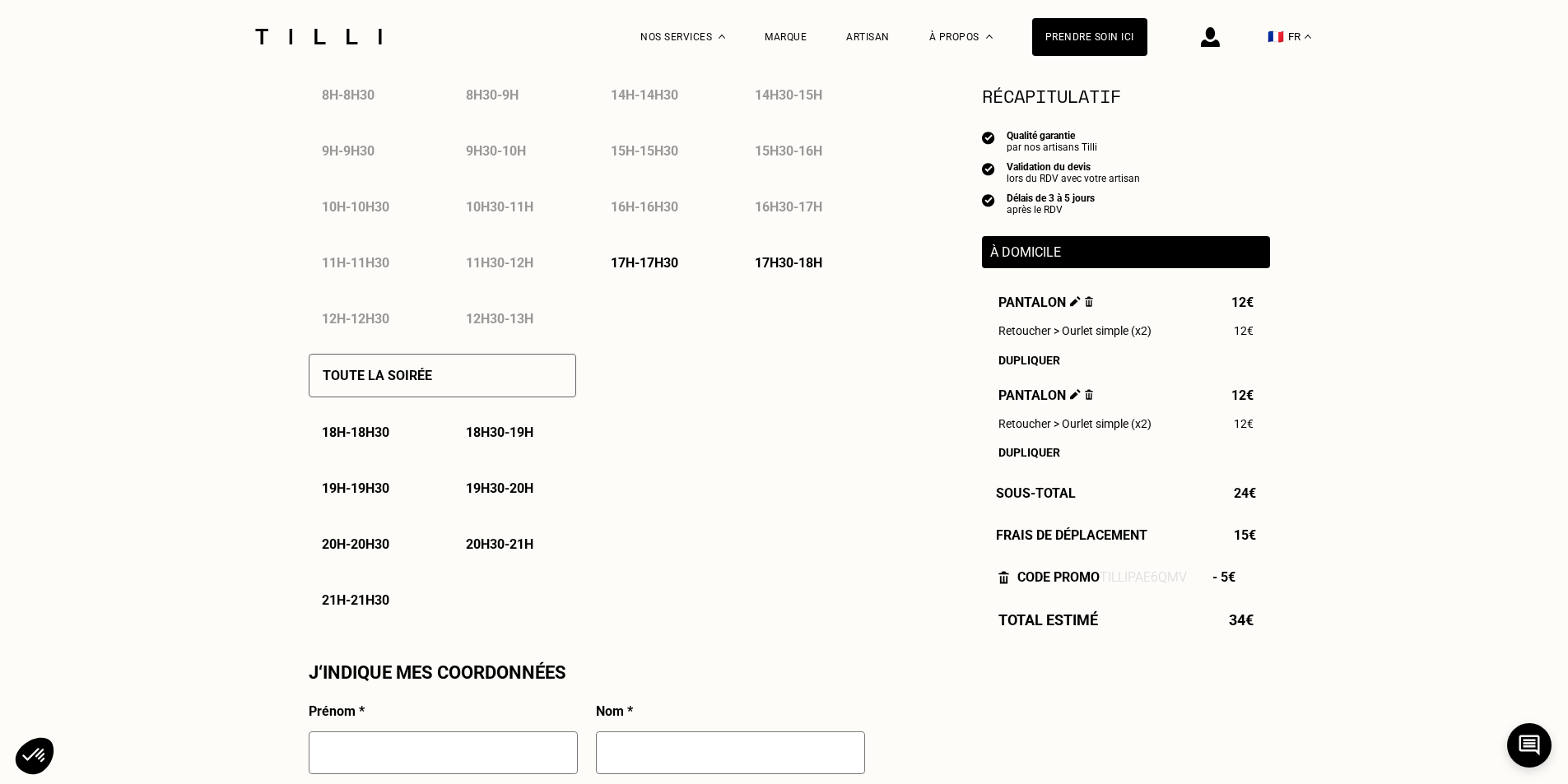
scroll to position [933, 0]
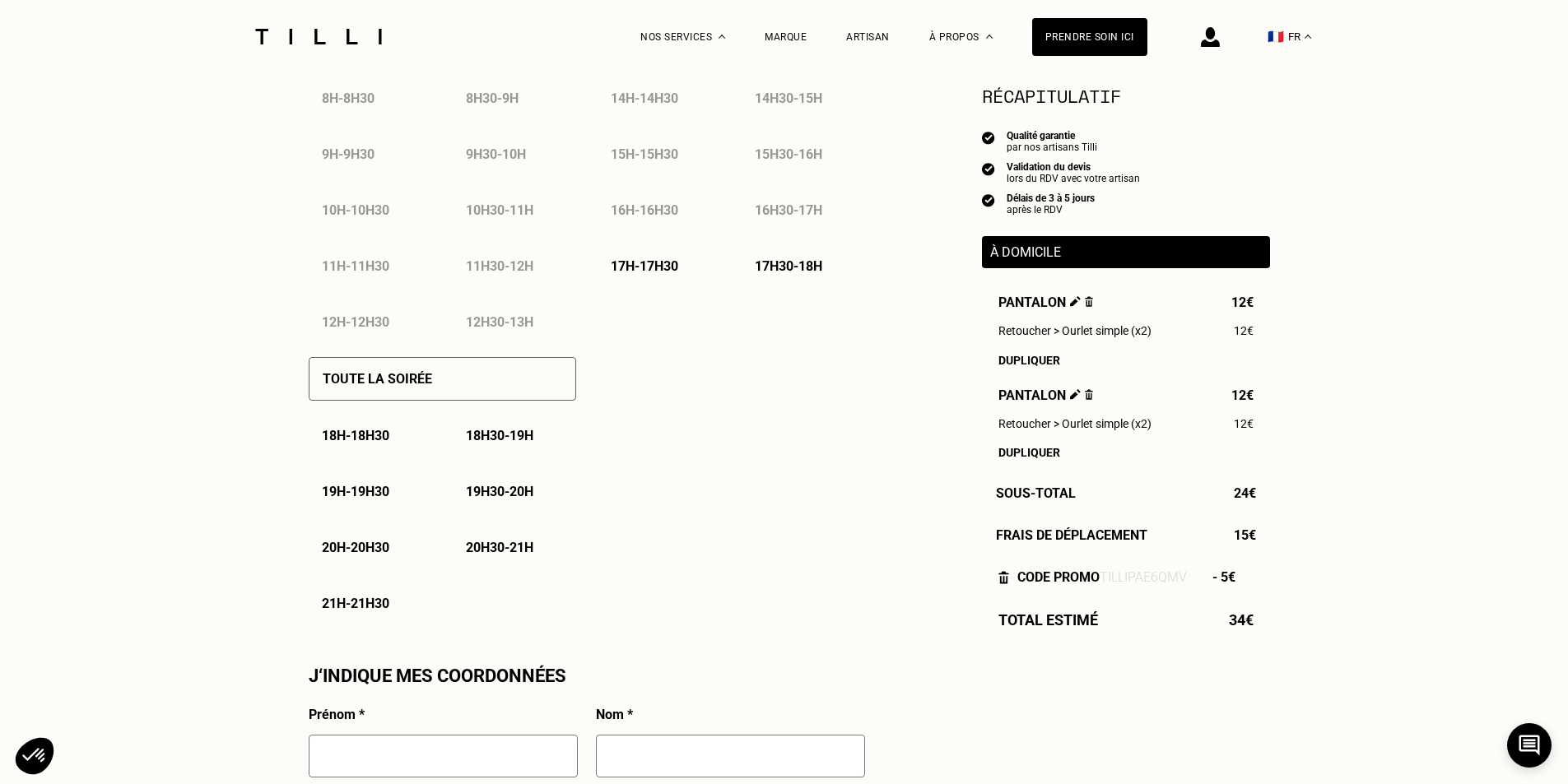
click at [645, 268] on p "17h - 17h30" at bounding box center [644, 266] width 67 height 16
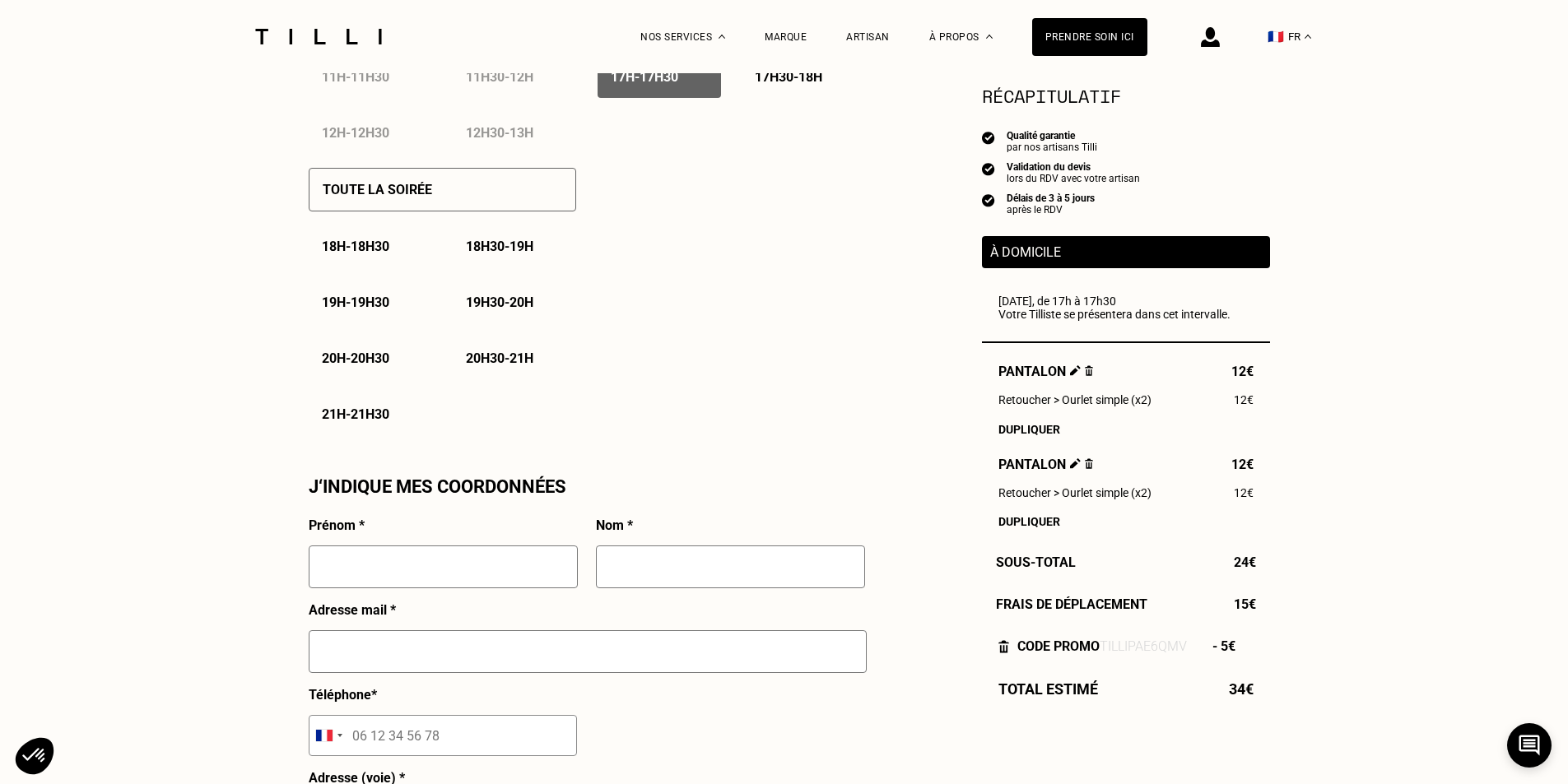
scroll to position [1152, 0]
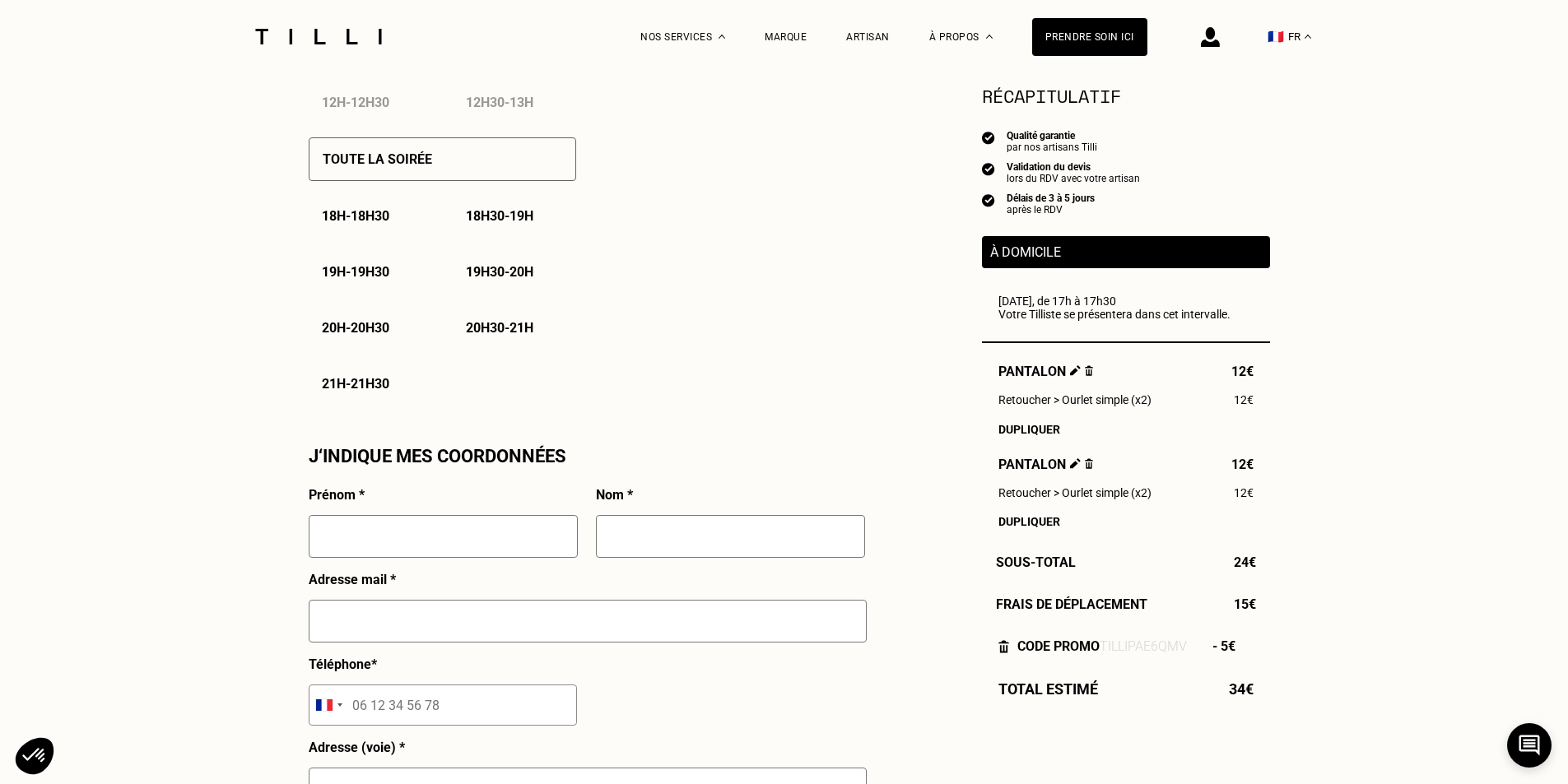
click at [470, 532] on input "text" at bounding box center [443, 536] width 269 height 43
type input "Imad"
type input "Bendada"
type input "[EMAIL_ADDRESS][DOMAIN_NAME]"
type input "06 77 53 56 53"
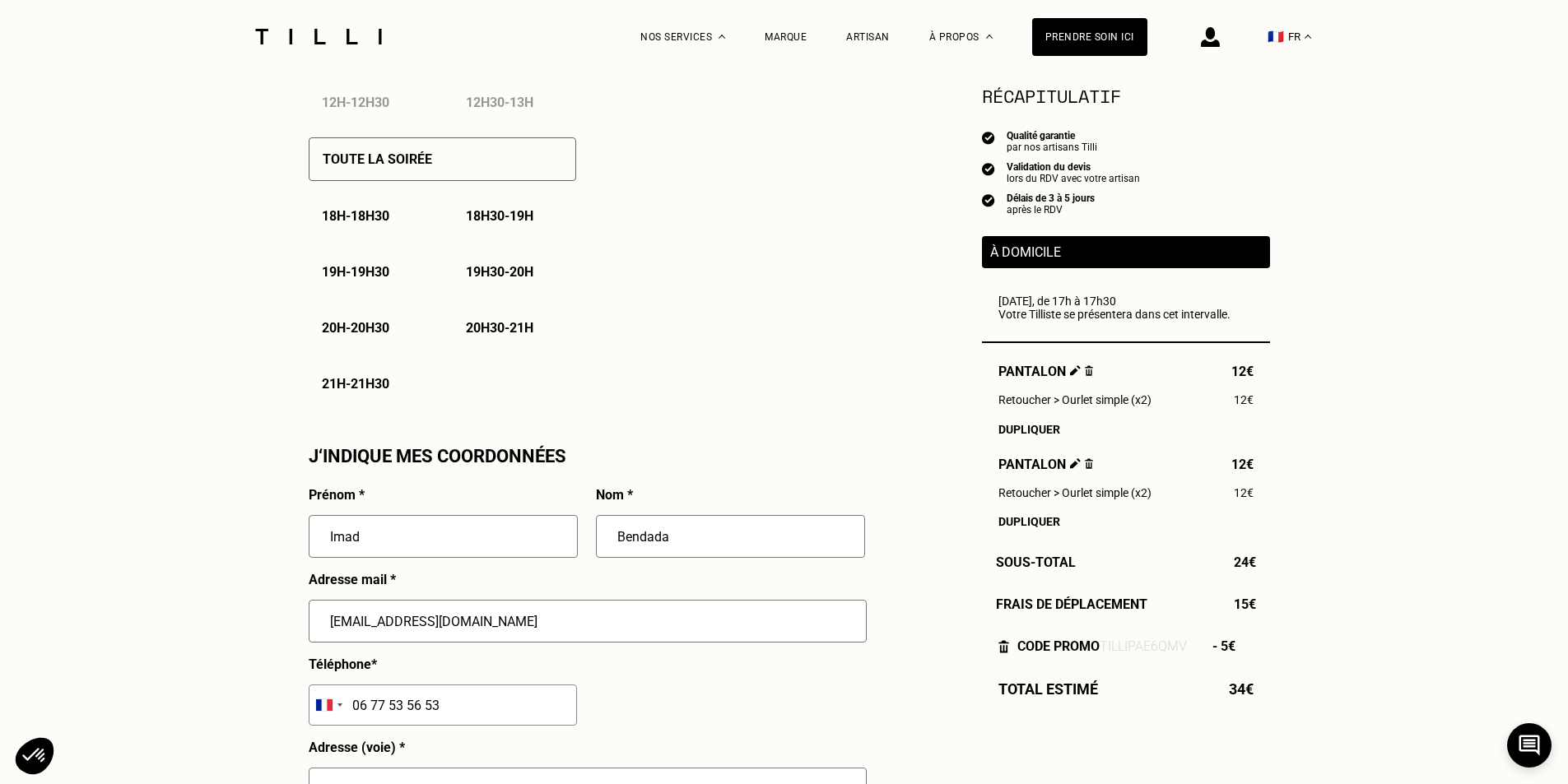
type input "[STREET_ADDRESS][PERSON_NAME]"
type input "La Garenne-Colombes"
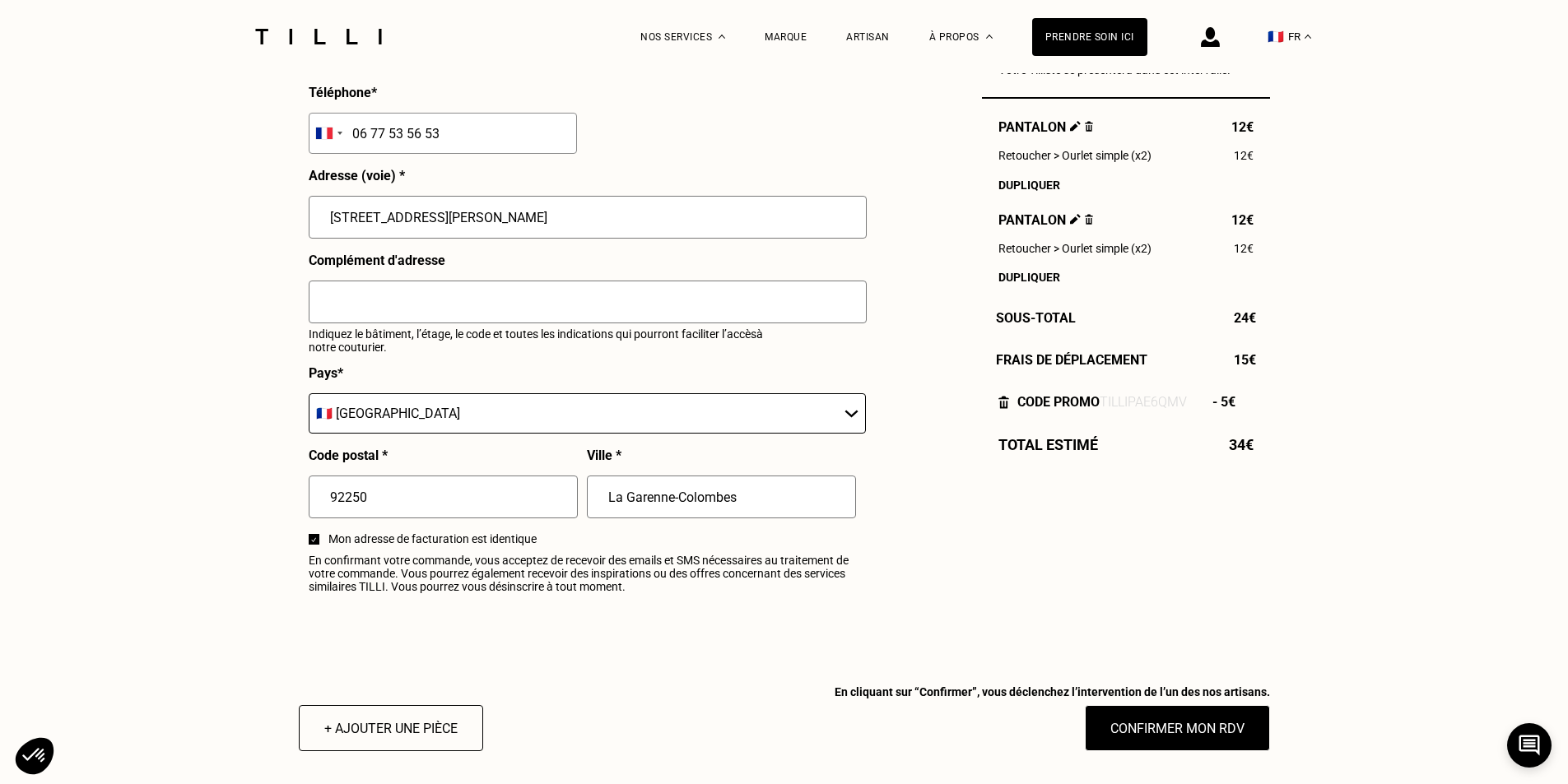
scroll to position [1756, 0]
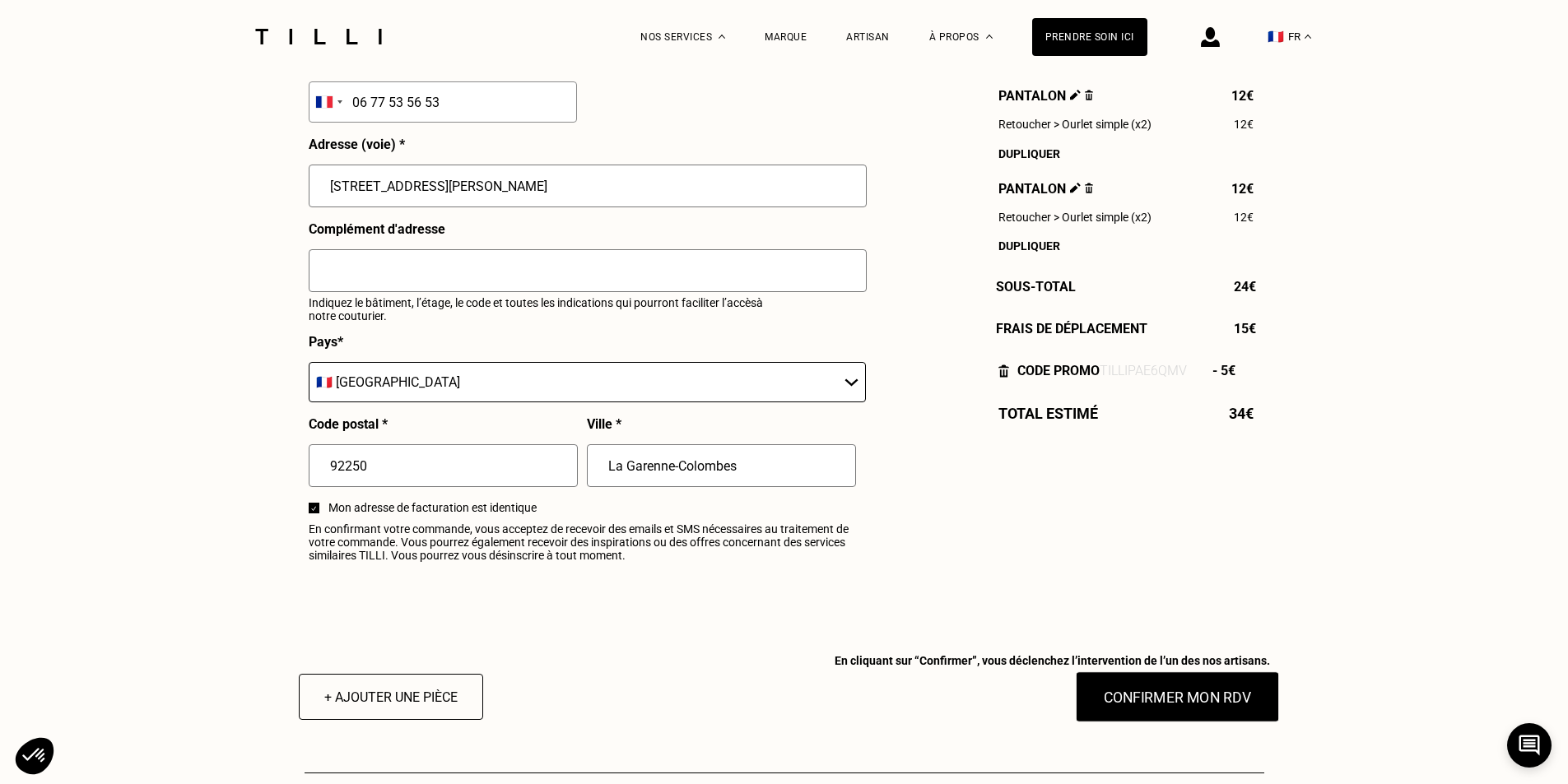
click at [1167, 698] on button "Confirmer mon RDV" at bounding box center [1177, 697] width 204 height 51
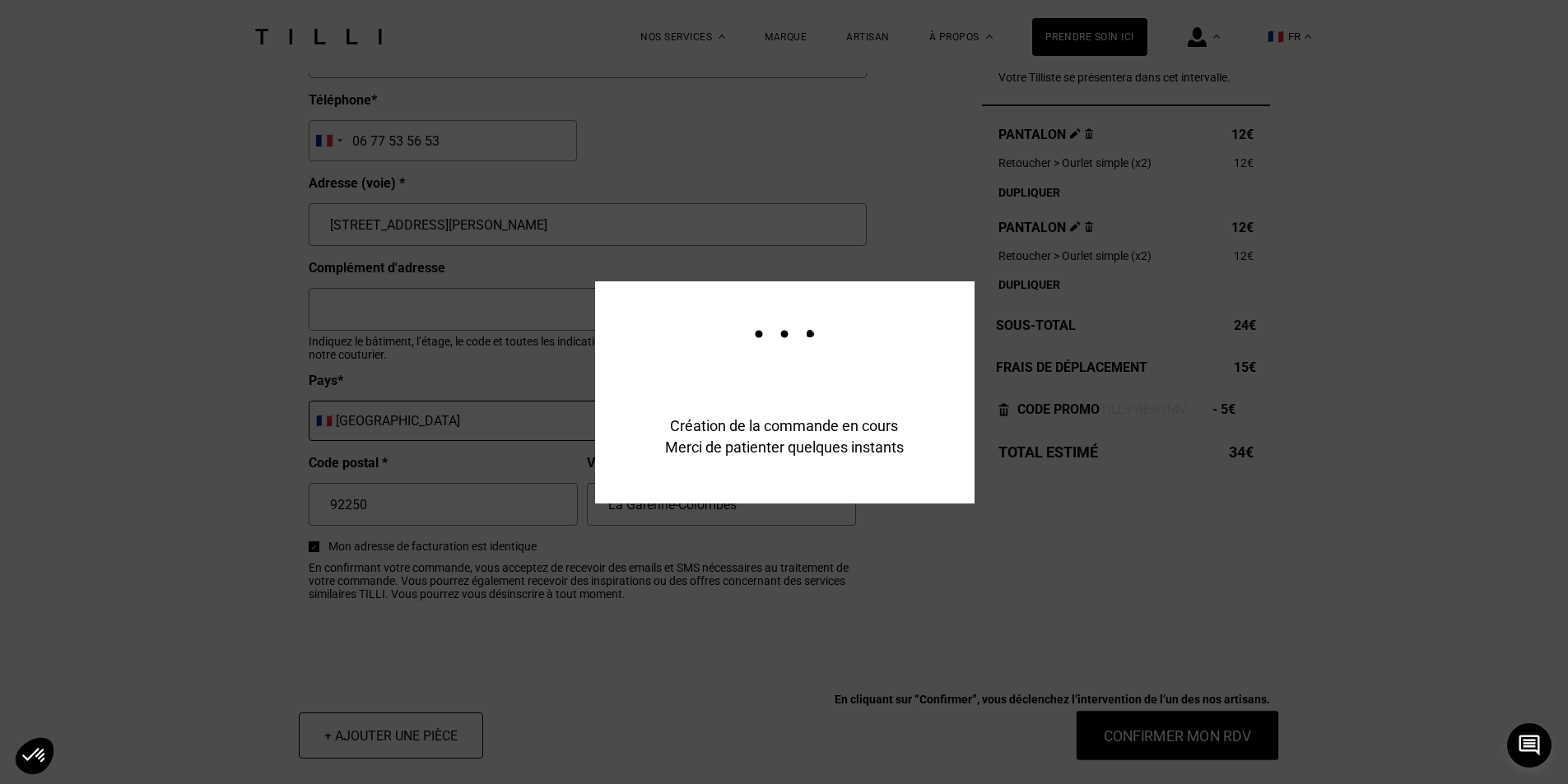
scroll to position [1796, 0]
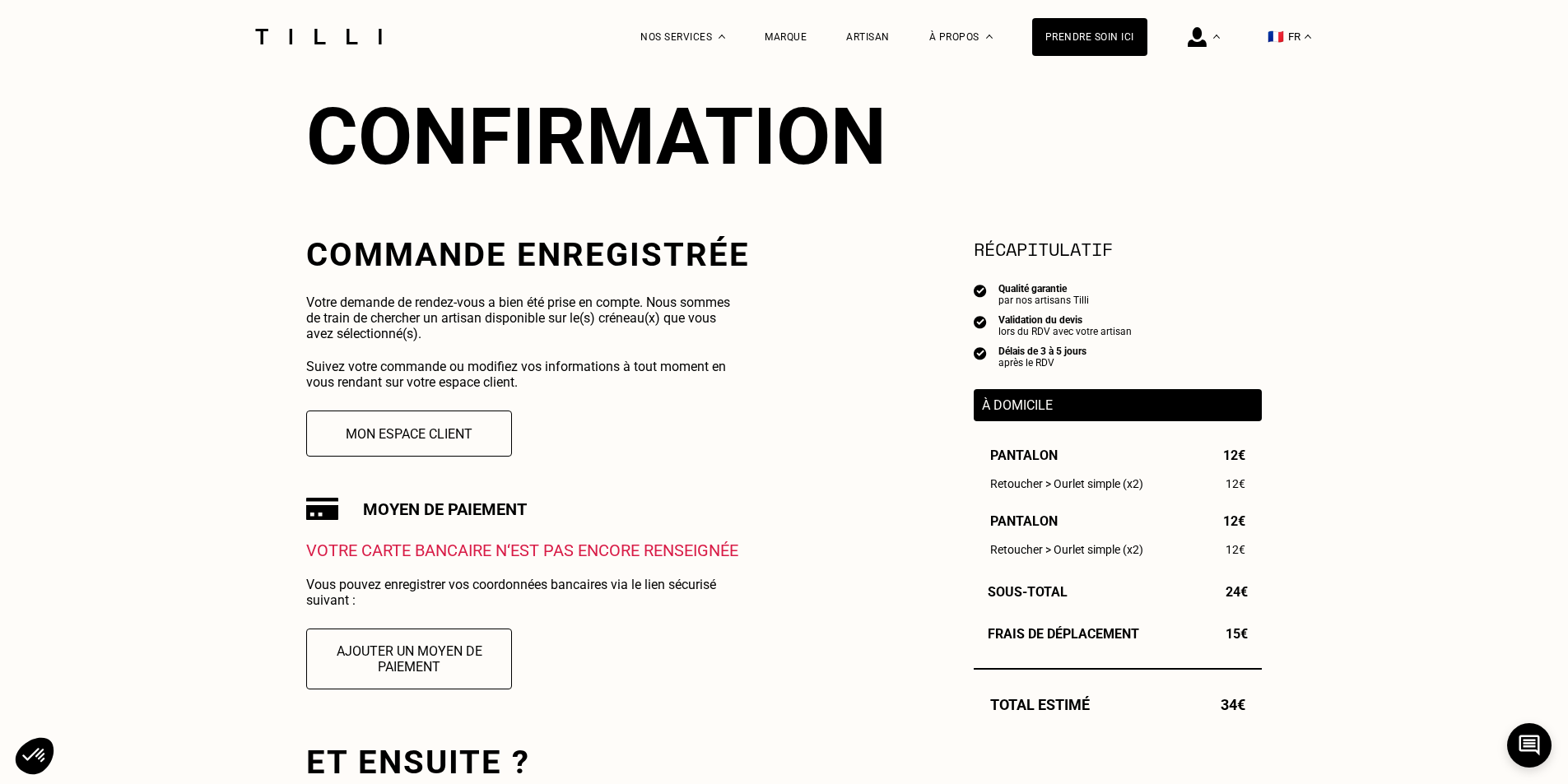
scroll to position [165, 0]
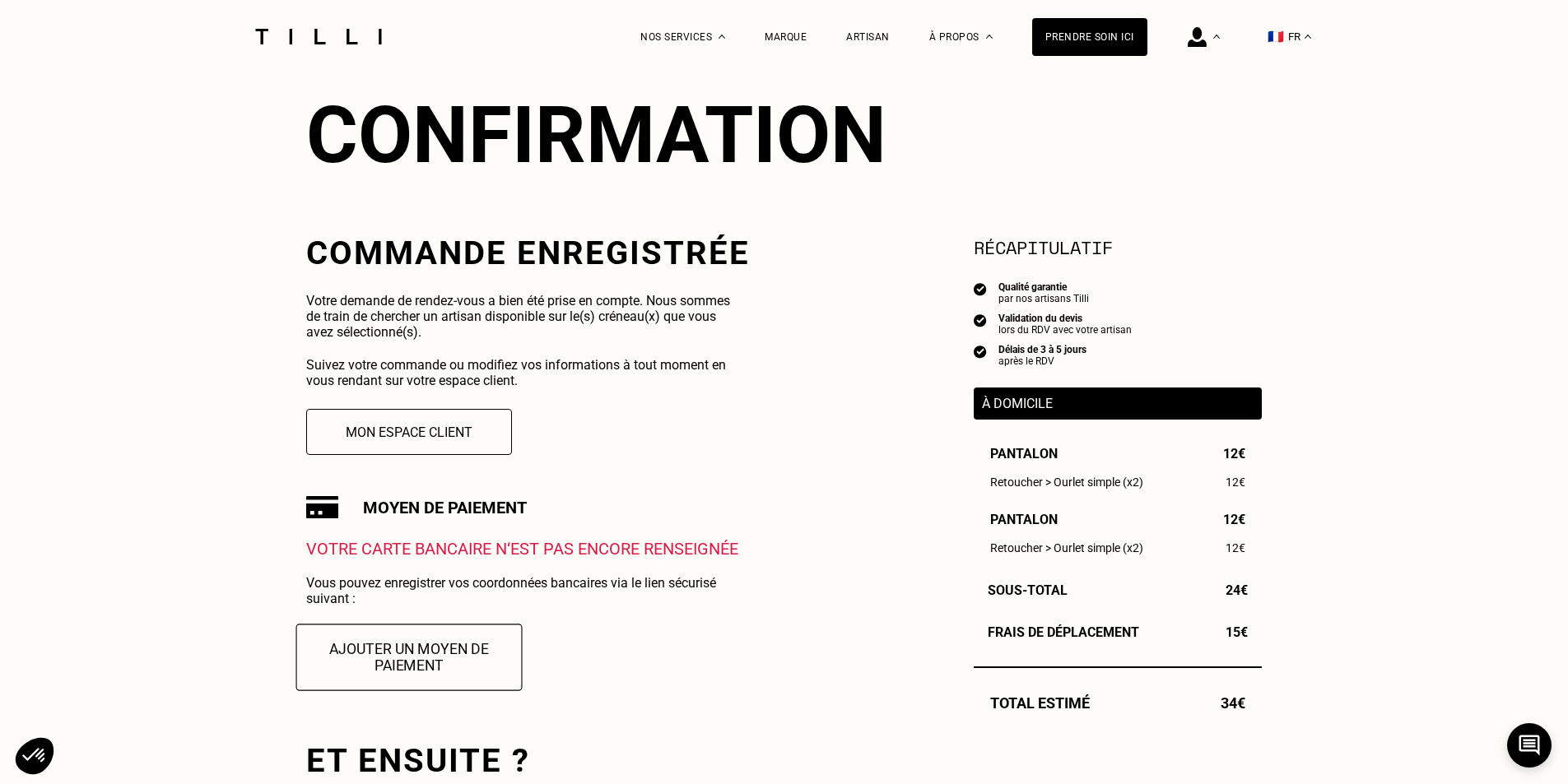
click at [447, 653] on button "Ajouter un moyen de paiement" at bounding box center [410, 657] width 226 height 66
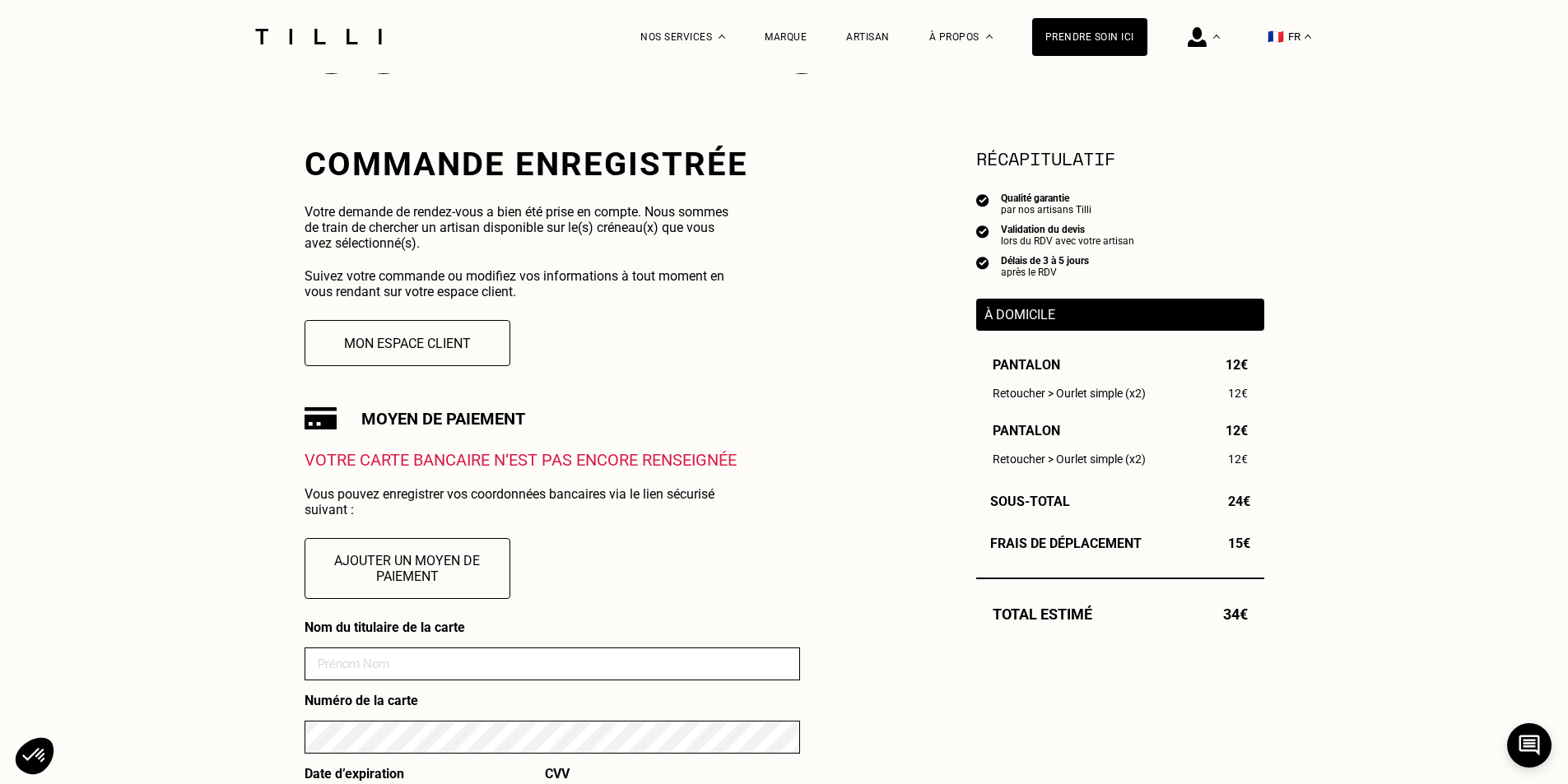
scroll to position [275, 0]
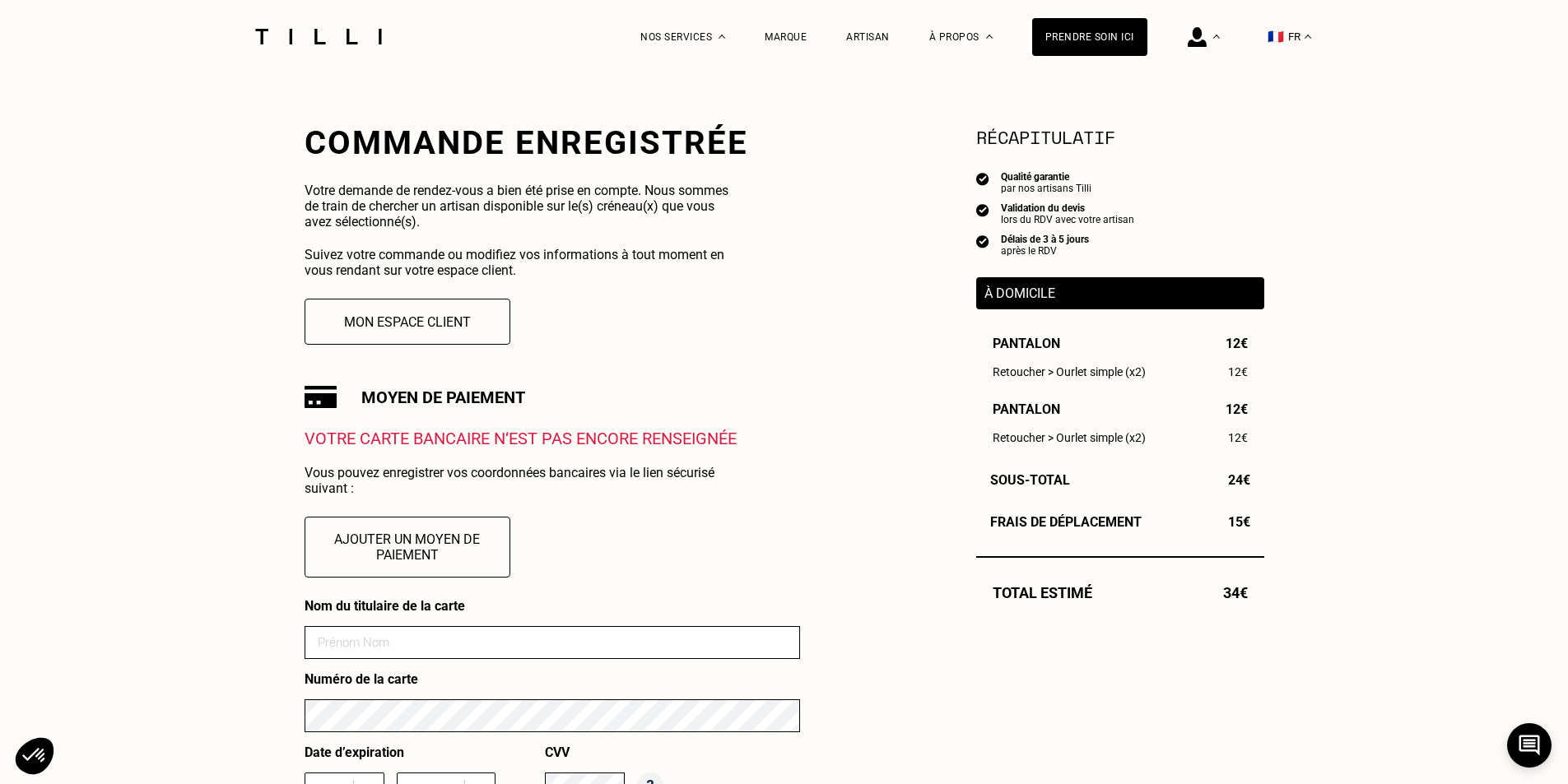
click at [434, 655] on input at bounding box center [552, 642] width 495 height 33
type input "[PERSON_NAME]"
type input "09"
type input "2027"
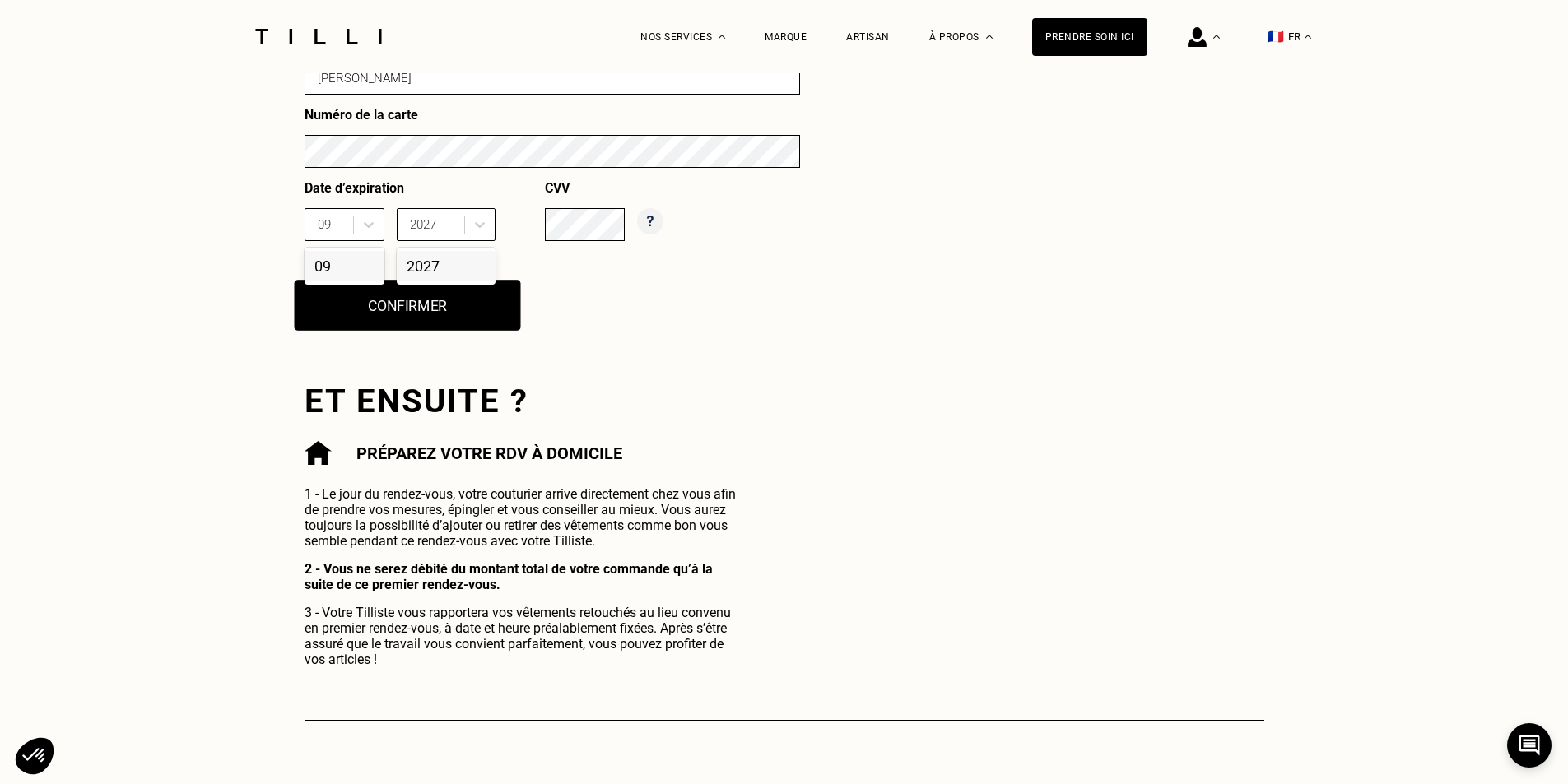
scroll to position [846, 0]
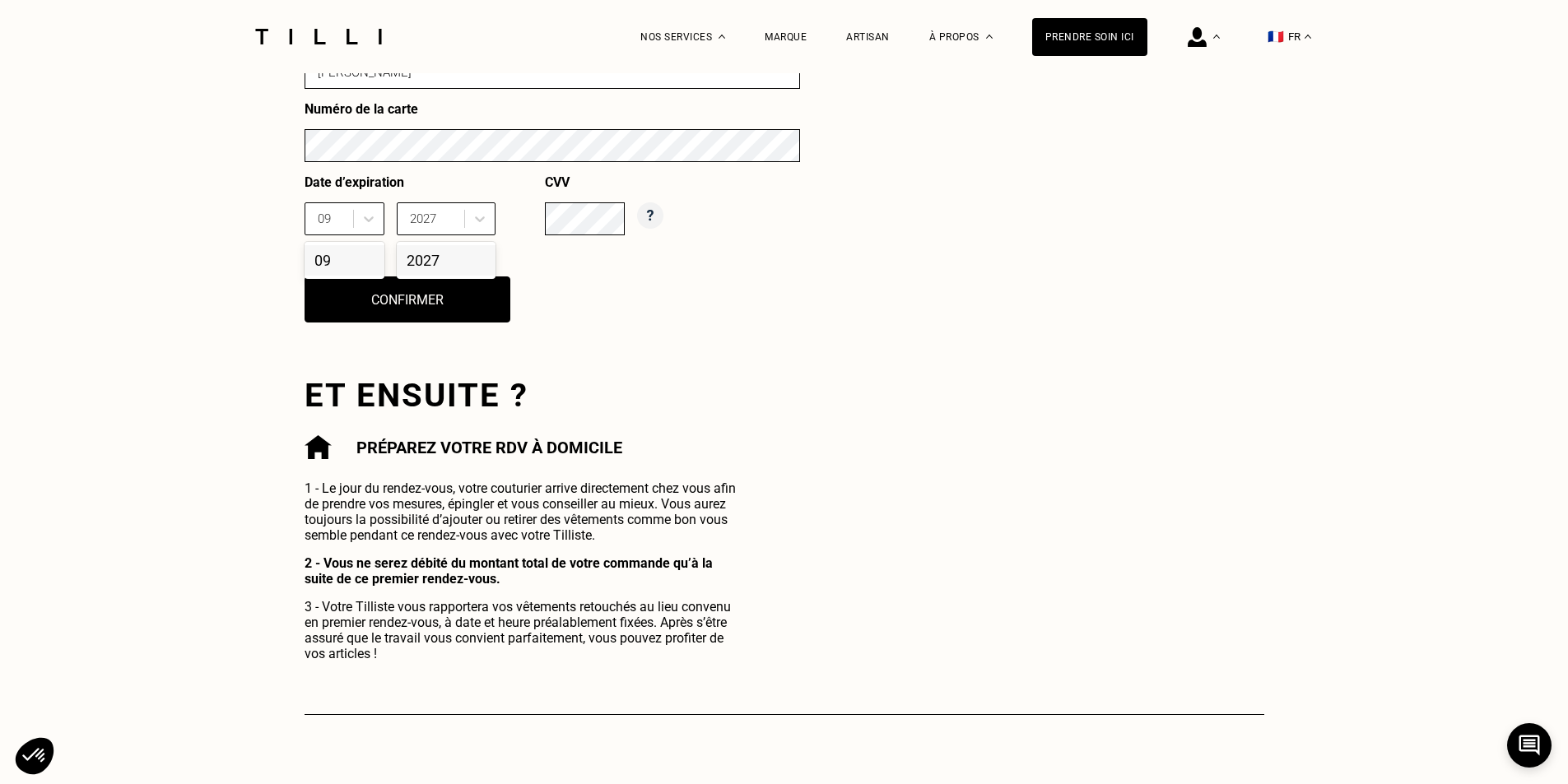
click at [609, 321] on div "Nom du titulaire de la carte [PERSON_NAME] Numéro de la carte Date d’expiration…" at bounding box center [552, 186] width 495 height 316
click at [470, 307] on button "Confirmer" at bounding box center [407, 299] width 226 height 51
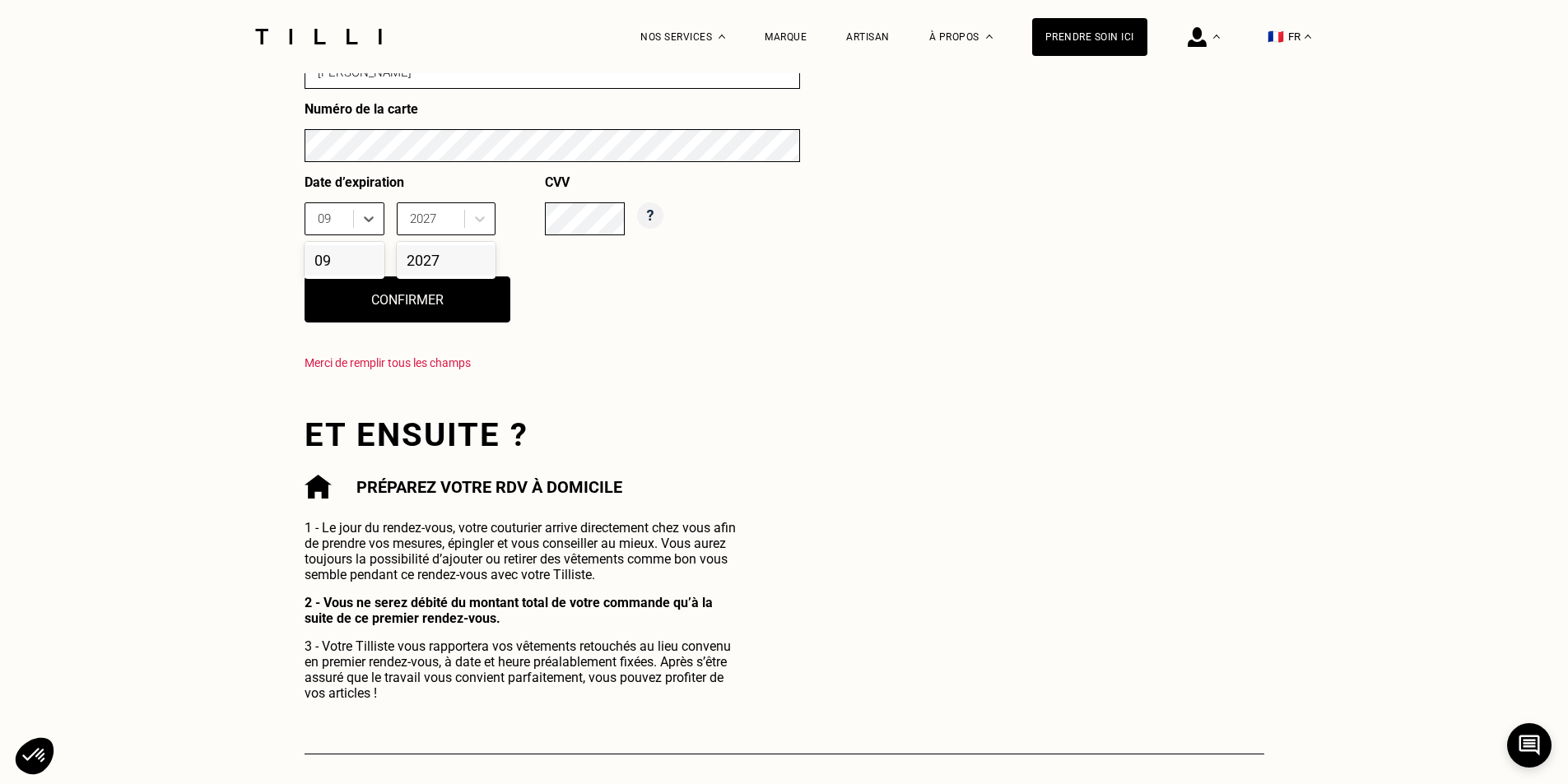
click at [340, 268] on div "09" at bounding box center [344, 260] width 79 height 31
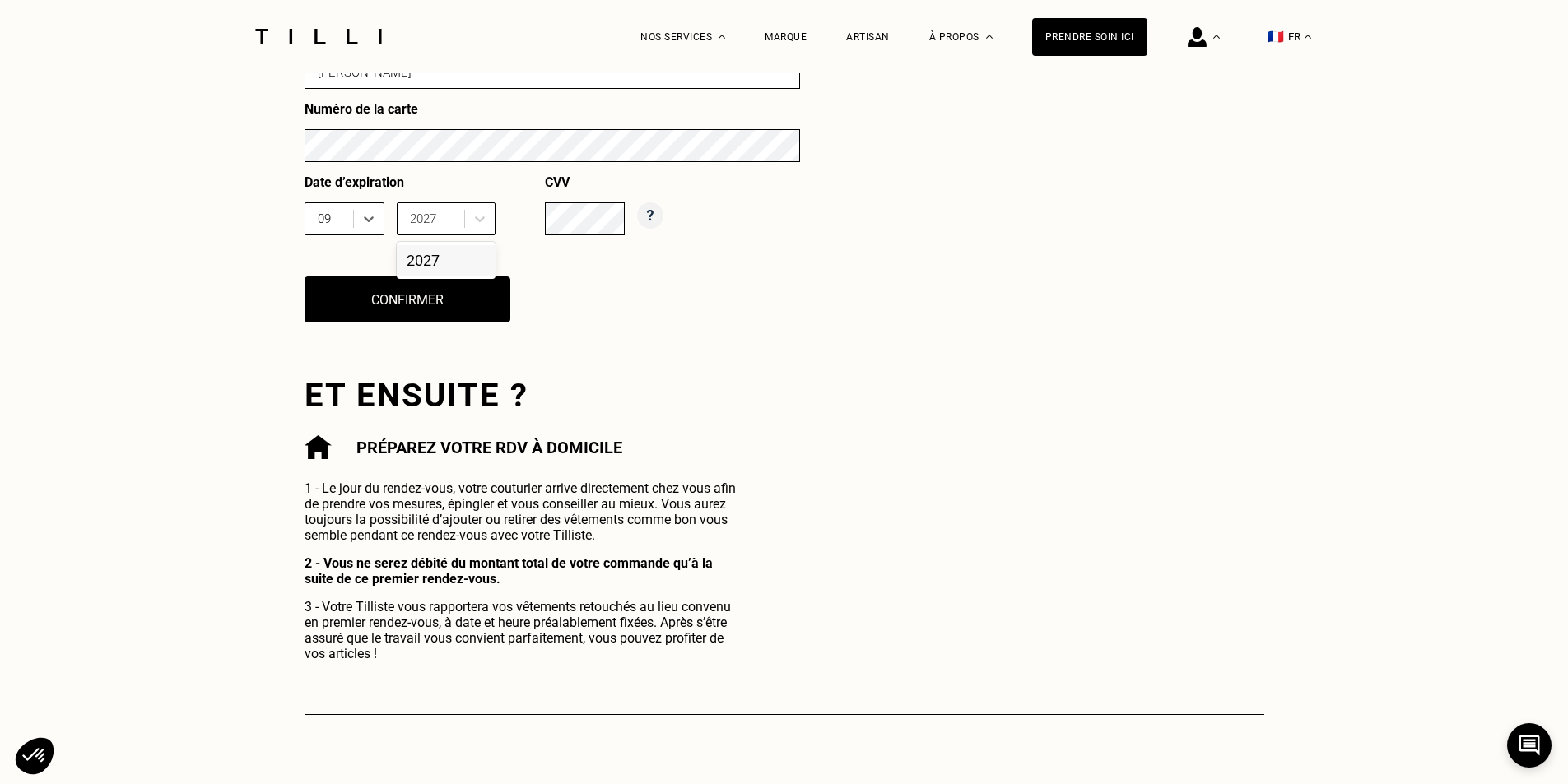
click at [481, 263] on div "2027" at bounding box center [447, 260] width 99 height 31
click at [430, 300] on button "Confirmer" at bounding box center [407, 299] width 226 height 51
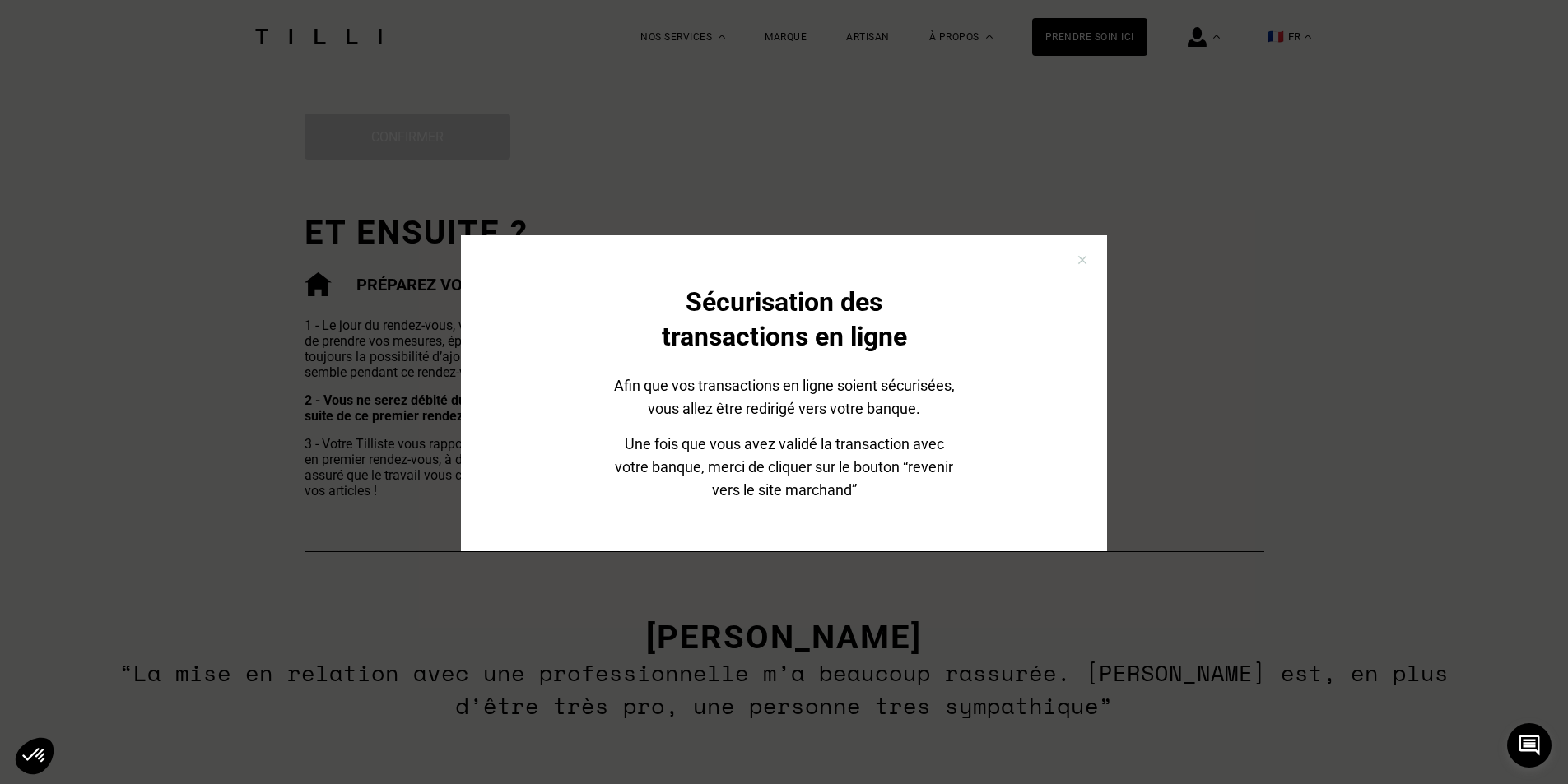
scroll to position [1010, 0]
